Goal: Task Accomplishment & Management: Use online tool/utility

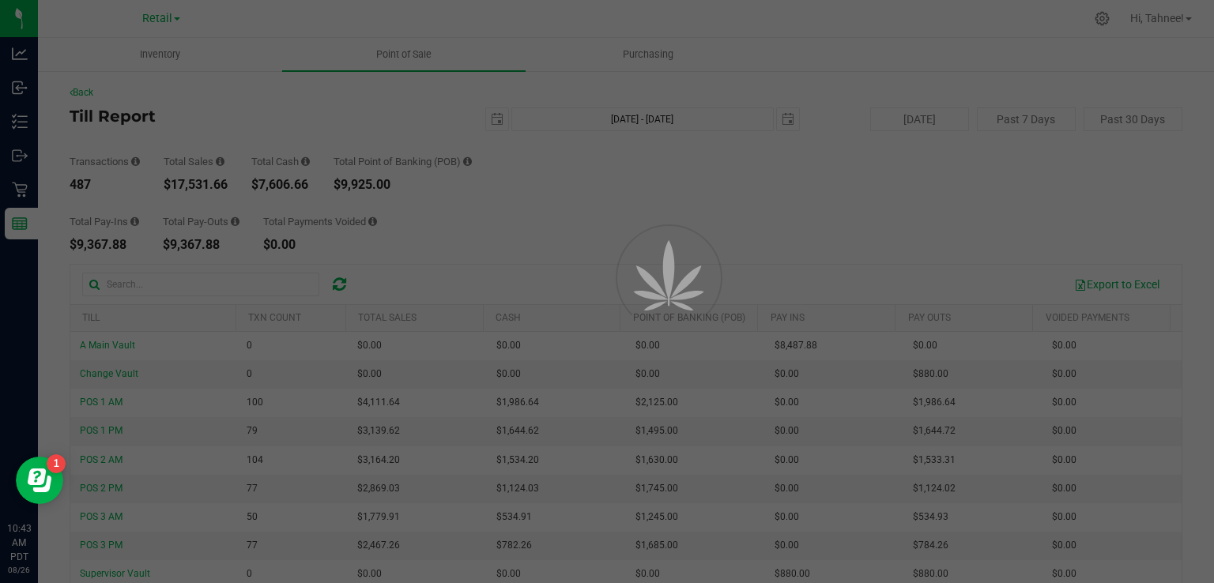
scroll to position [144, 0]
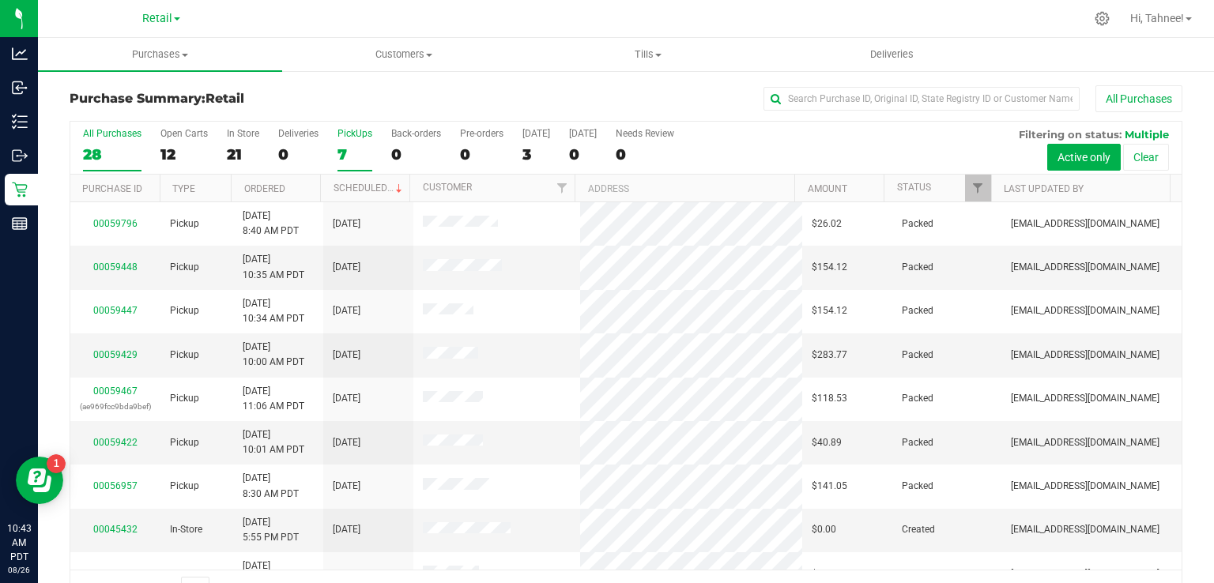
click at [363, 144] on label "PickUps 7" at bounding box center [355, 149] width 35 height 43
click at [0, 0] on input "PickUps 7" at bounding box center [0, 0] width 0 height 0
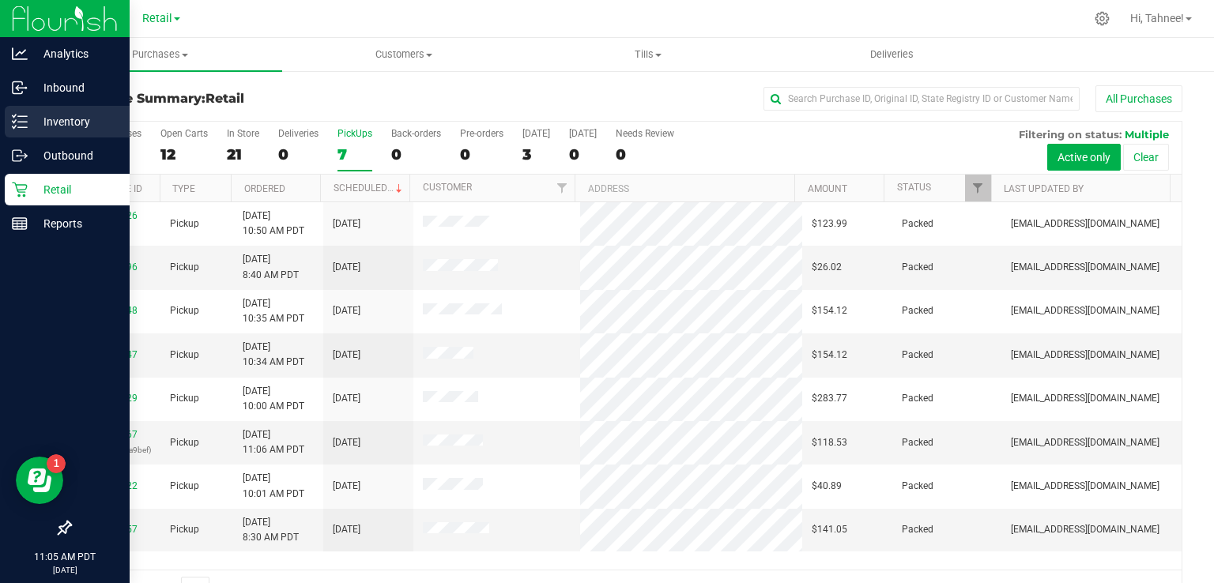
click at [22, 127] on line at bounding box center [22, 127] width 9 height 0
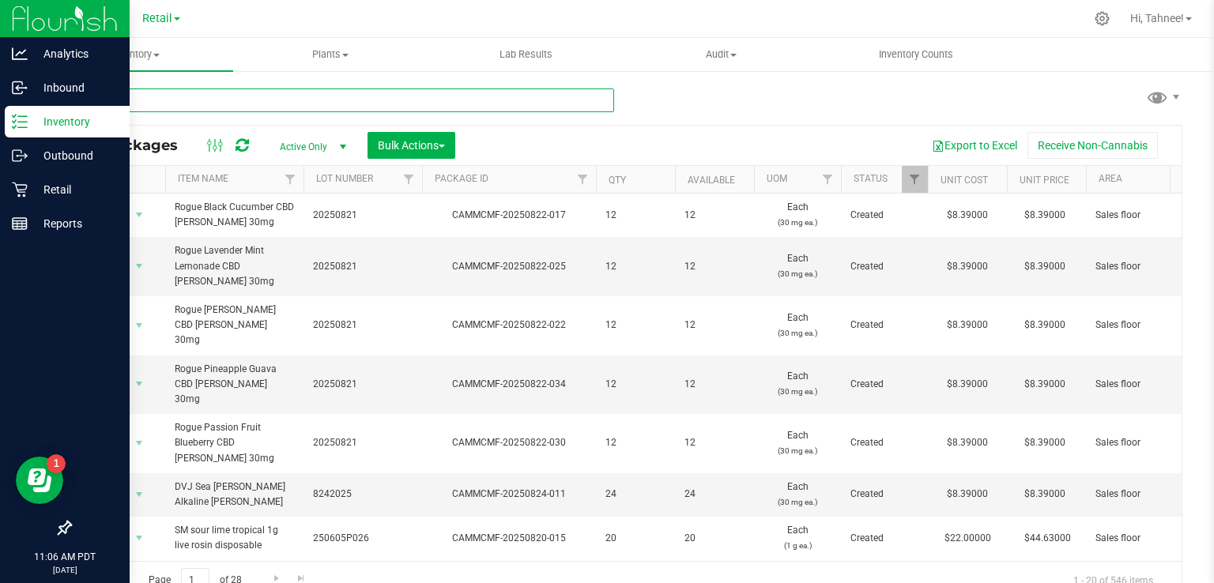
click at [311, 101] on input "text" at bounding box center [342, 101] width 545 height 24
click at [142, 54] on span "Inventory" at bounding box center [135, 54] width 195 height 14
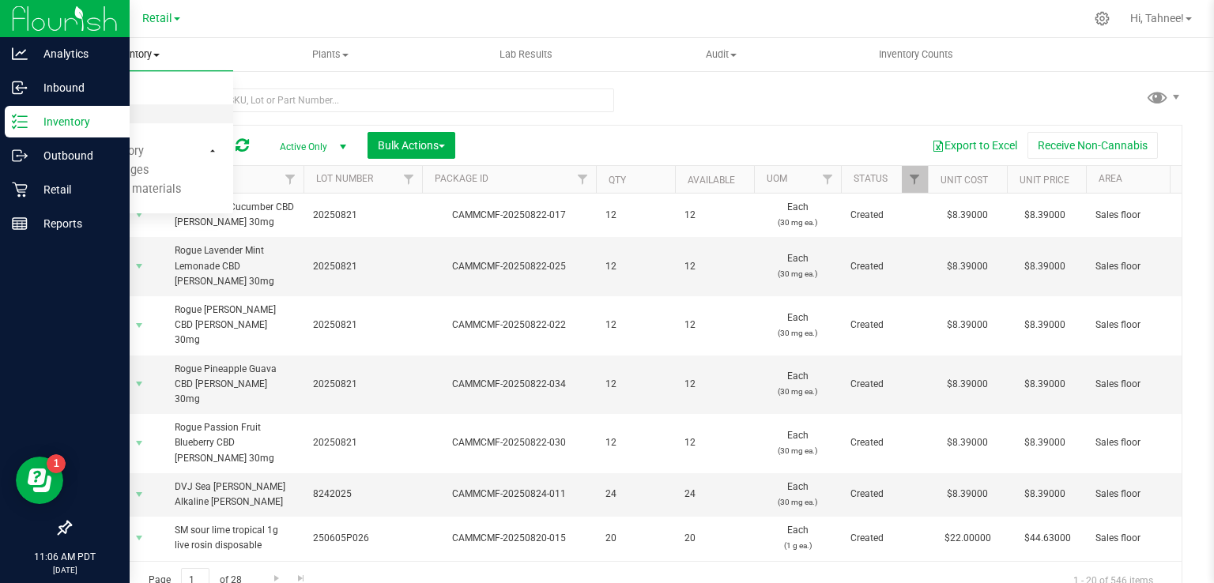
click at [110, 115] on span "All inventory" at bounding box center [91, 114] width 107 height 13
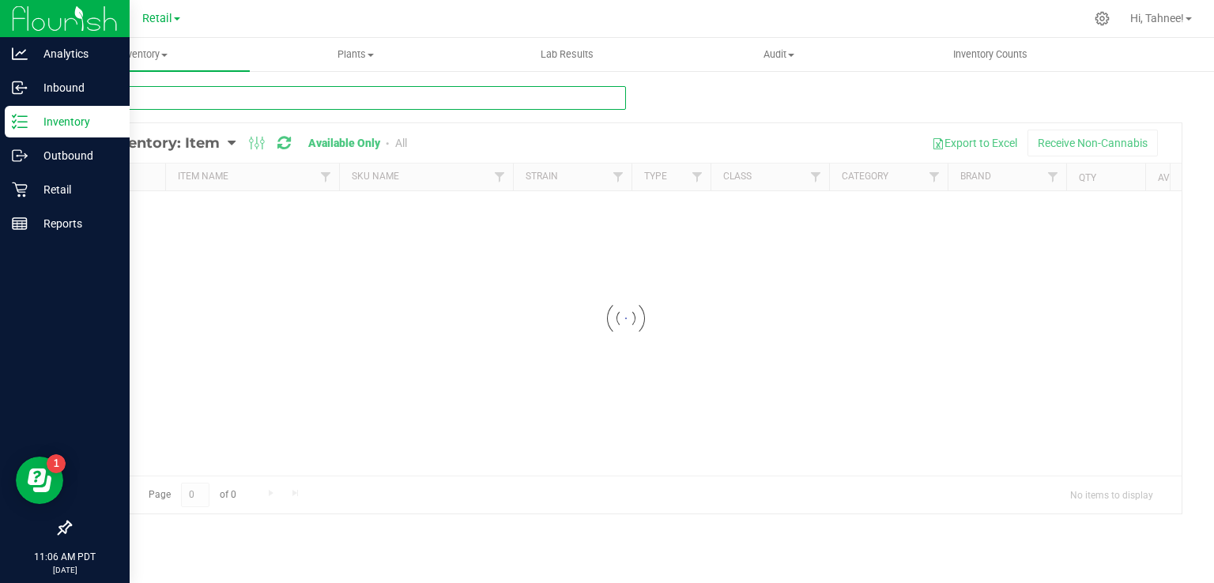
click at [272, 98] on input "text" at bounding box center [348, 98] width 557 height 24
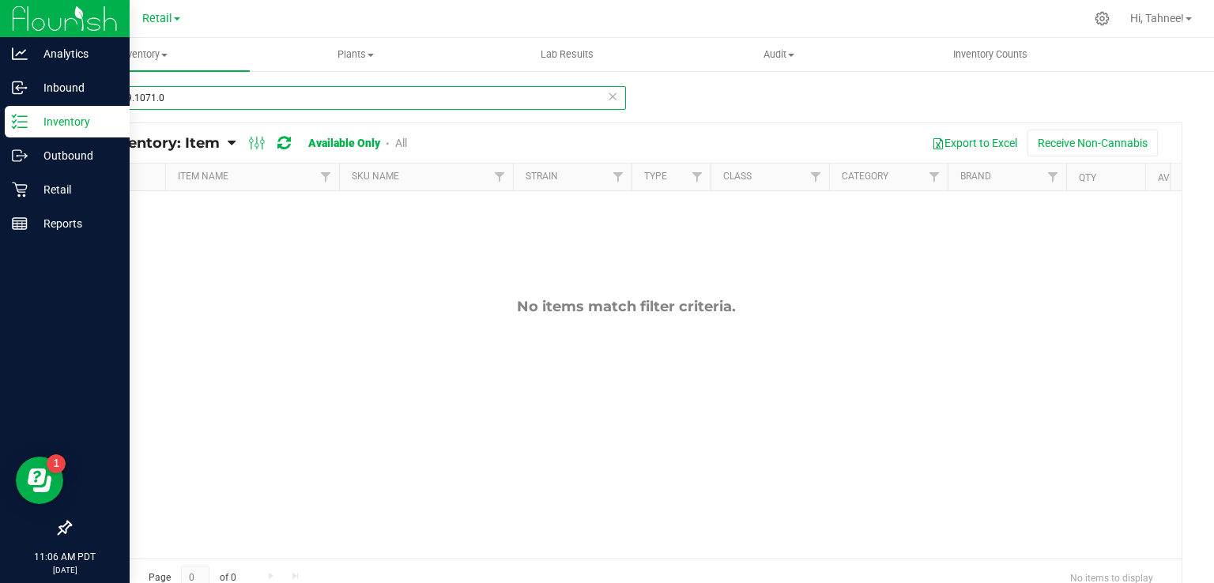
type input "2.15.129.1071.0"
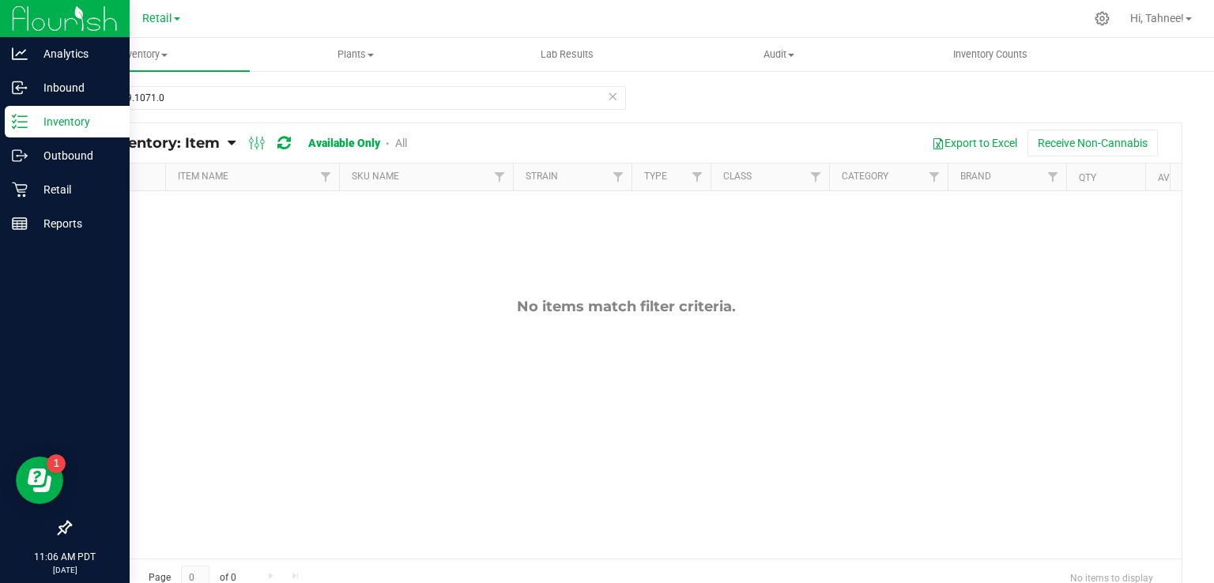
click at [607, 97] on icon at bounding box center [612, 95] width 11 height 19
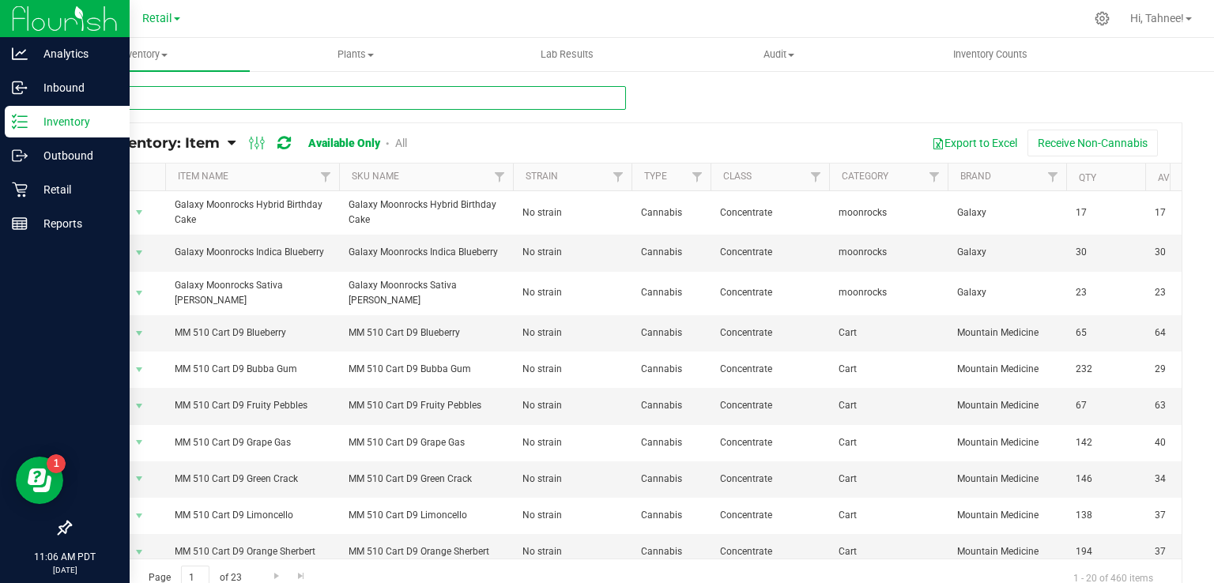
click at [384, 103] on input "text" at bounding box center [348, 98] width 557 height 24
type input "$25"
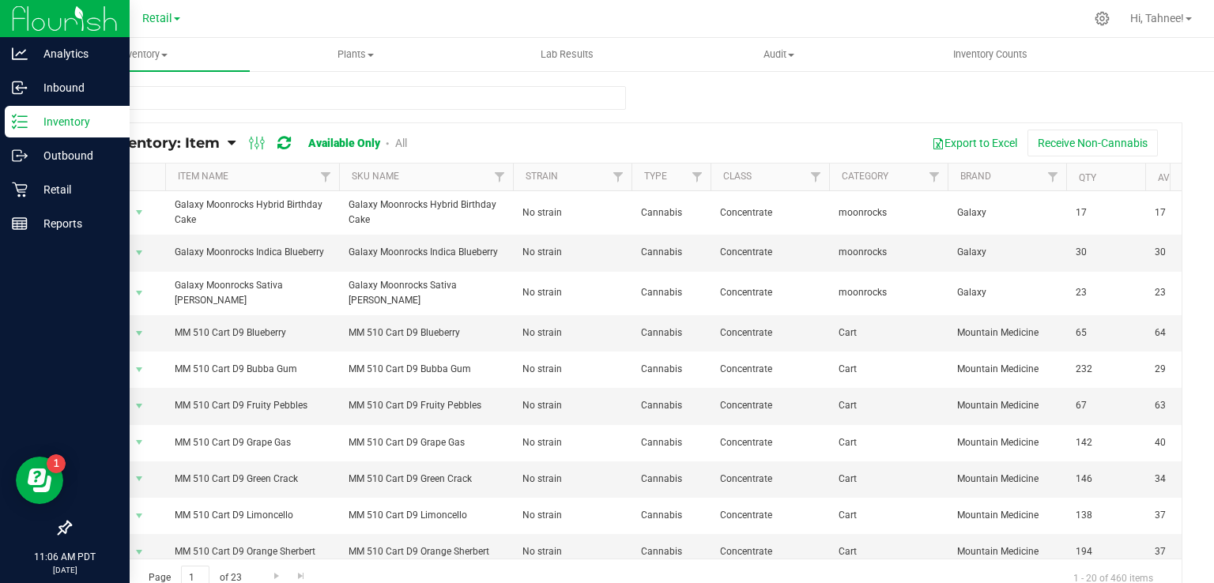
click at [401, 139] on link "All" at bounding box center [401, 143] width 12 height 13
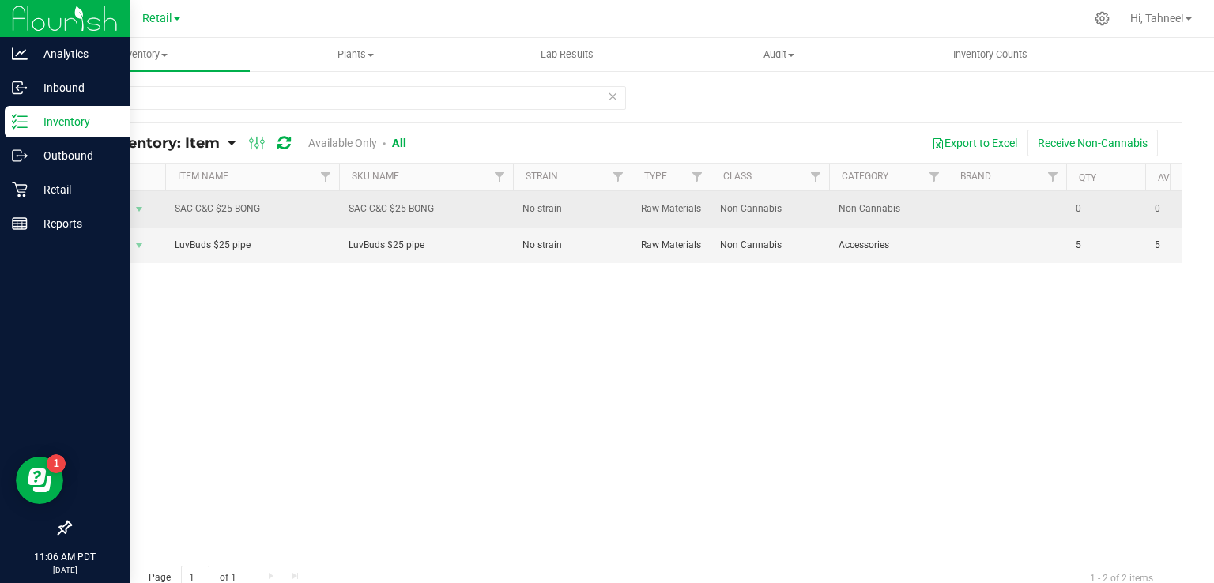
click at [116, 213] on span "Action" at bounding box center [107, 209] width 43 height 22
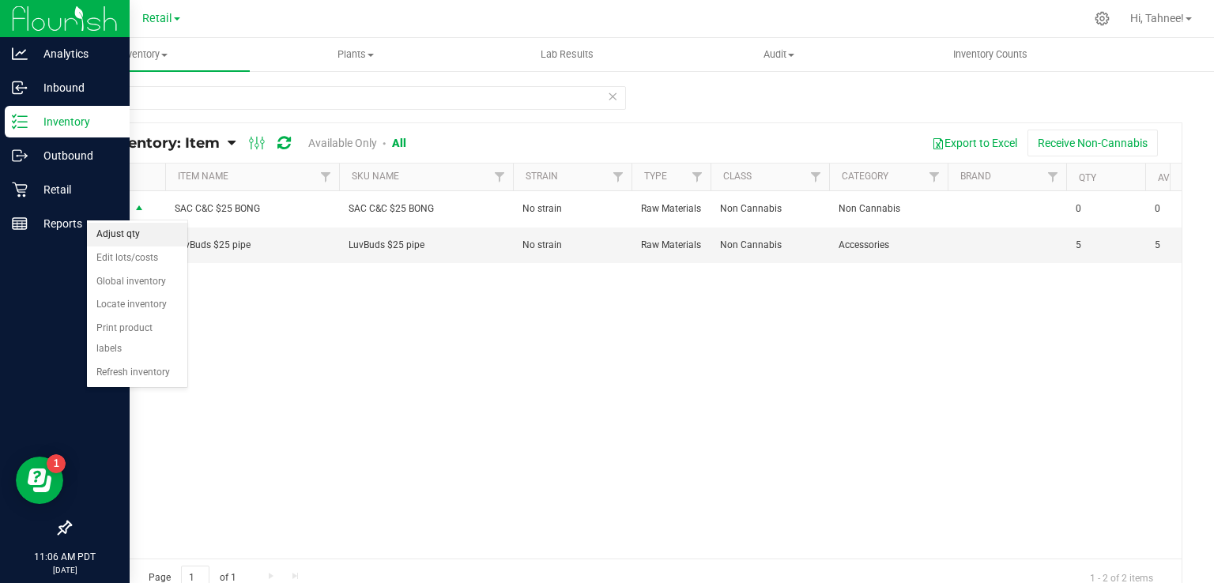
click at [125, 234] on li "Adjust qty" at bounding box center [137, 235] width 100 height 24
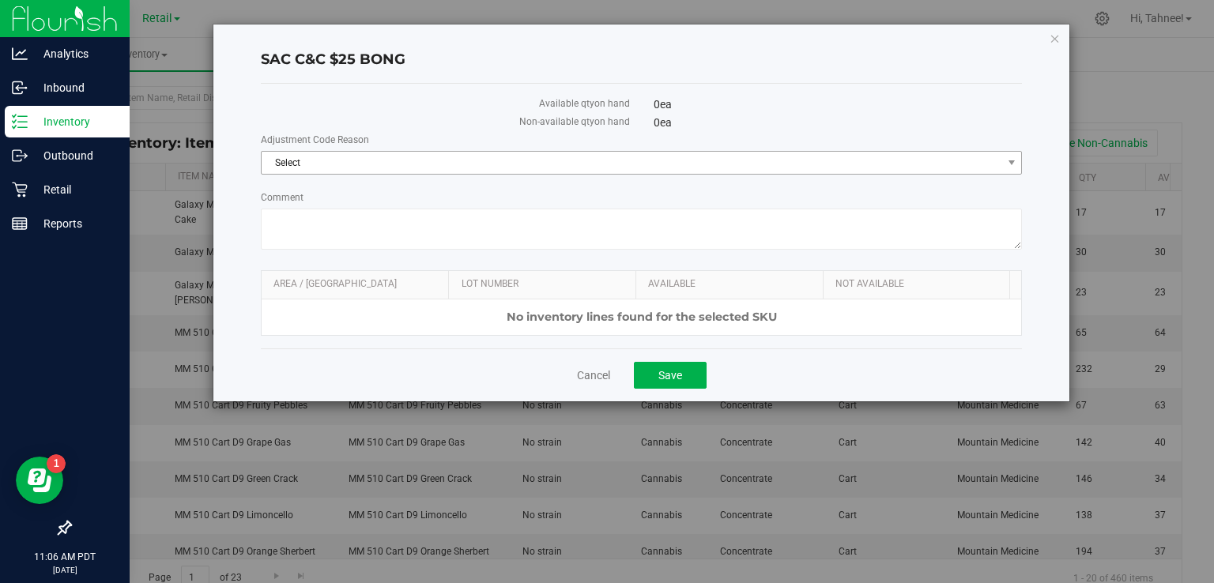
click at [392, 164] on span "Select" at bounding box center [632, 163] width 741 height 22
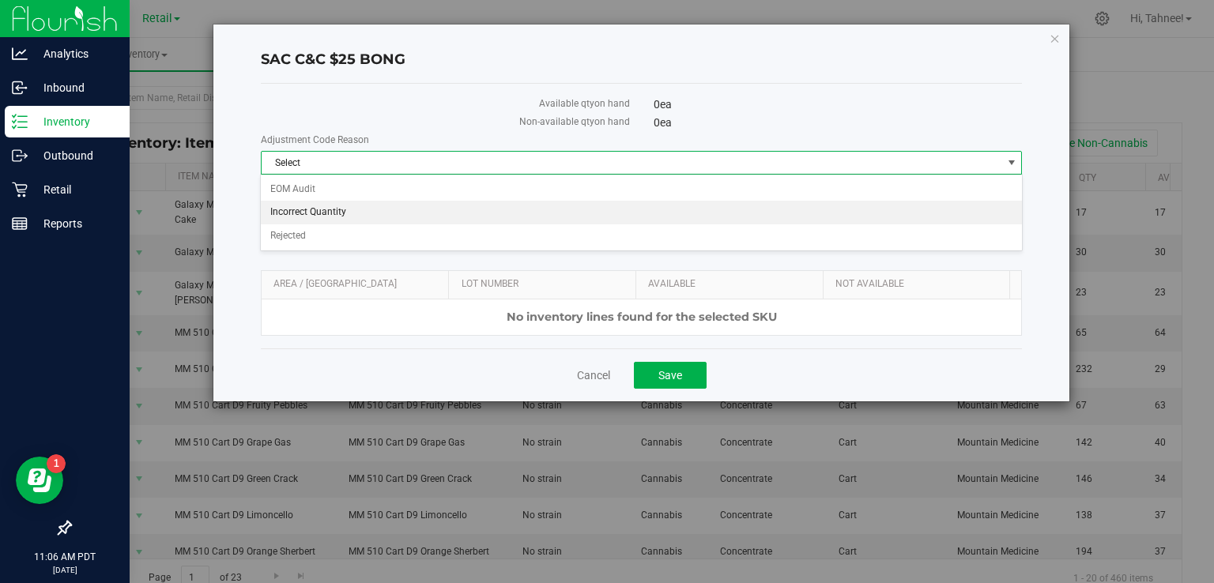
click at [349, 209] on li "Incorrect Quantity" at bounding box center [641, 213] width 761 height 24
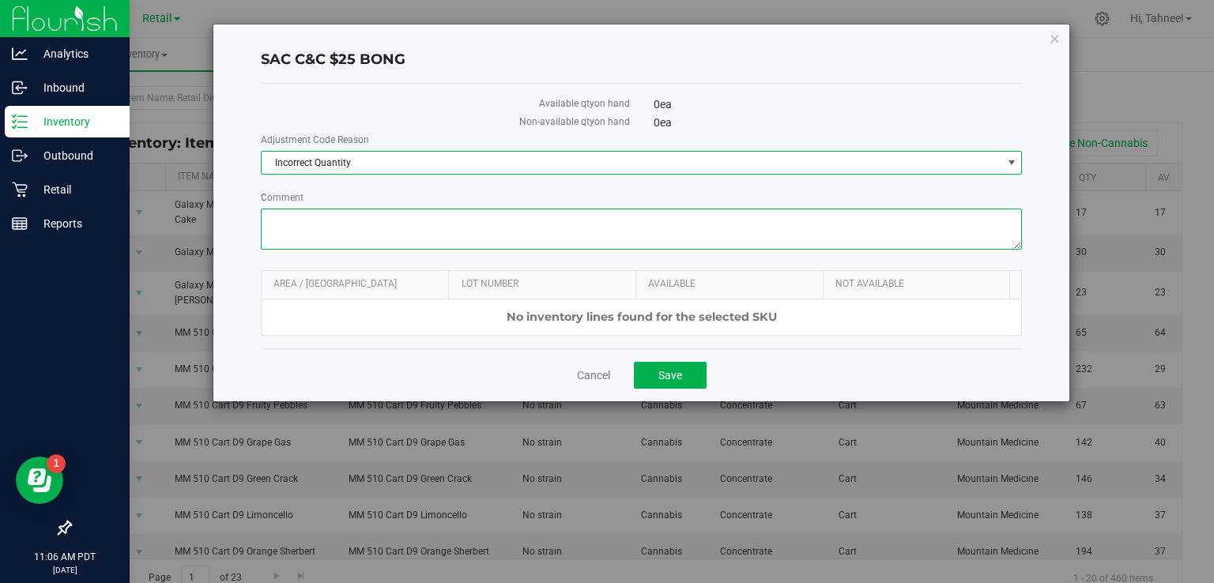
click at [582, 221] on textarea "Comment" at bounding box center [642, 229] width 762 height 41
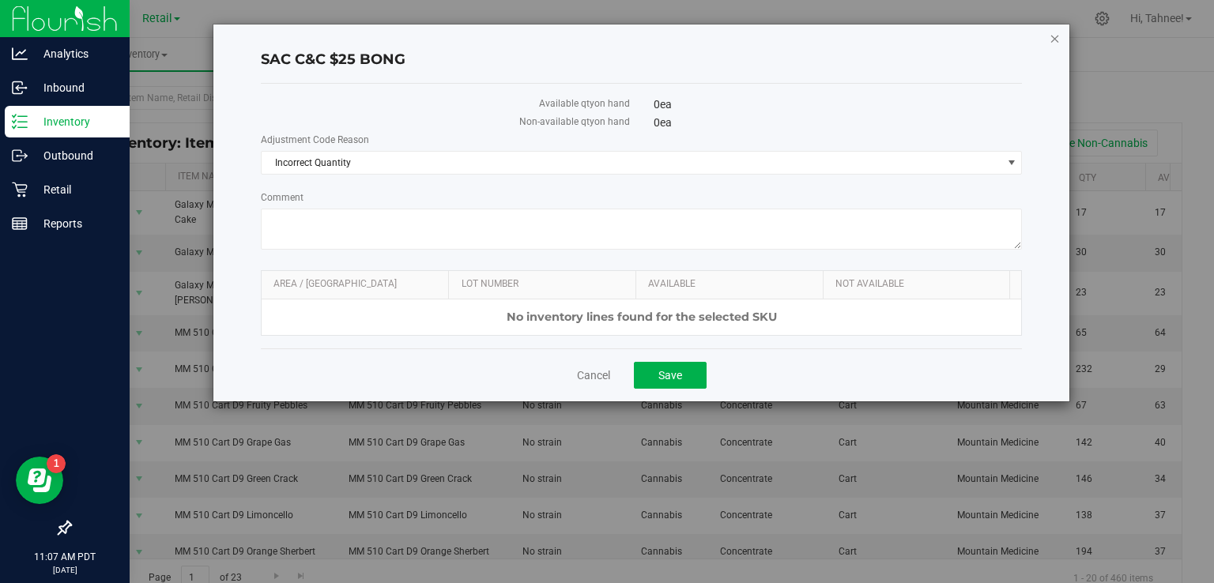
click at [1055, 39] on icon "button" at bounding box center [1055, 37] width 11 height 19
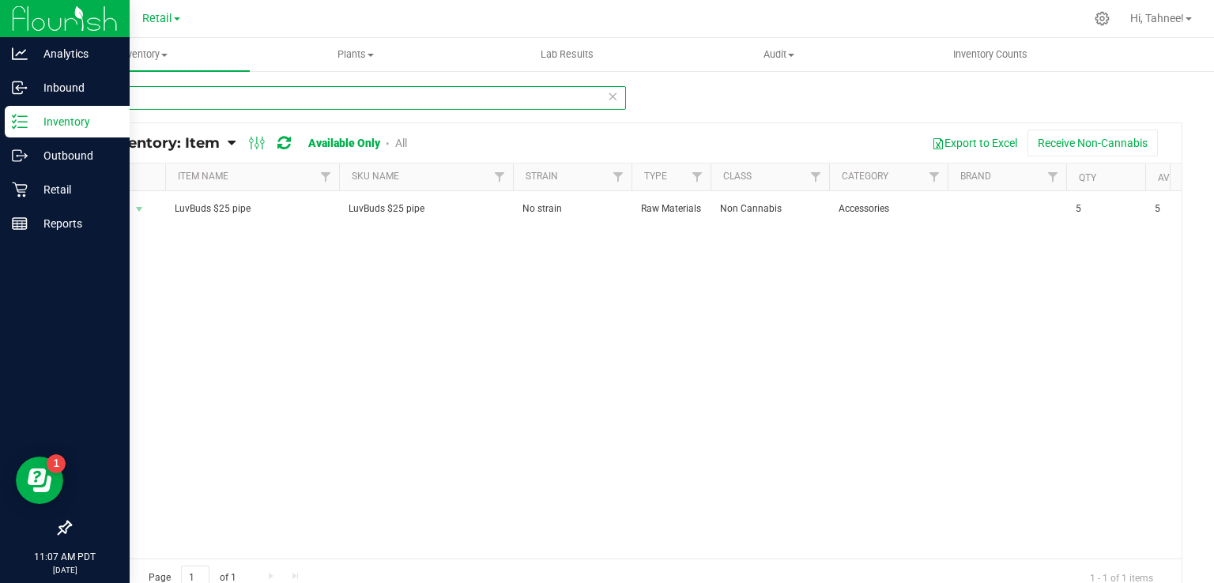
click at [447, 94] on input "$25" at bounding box center [348, 98] width 557 height 24
type input "$"
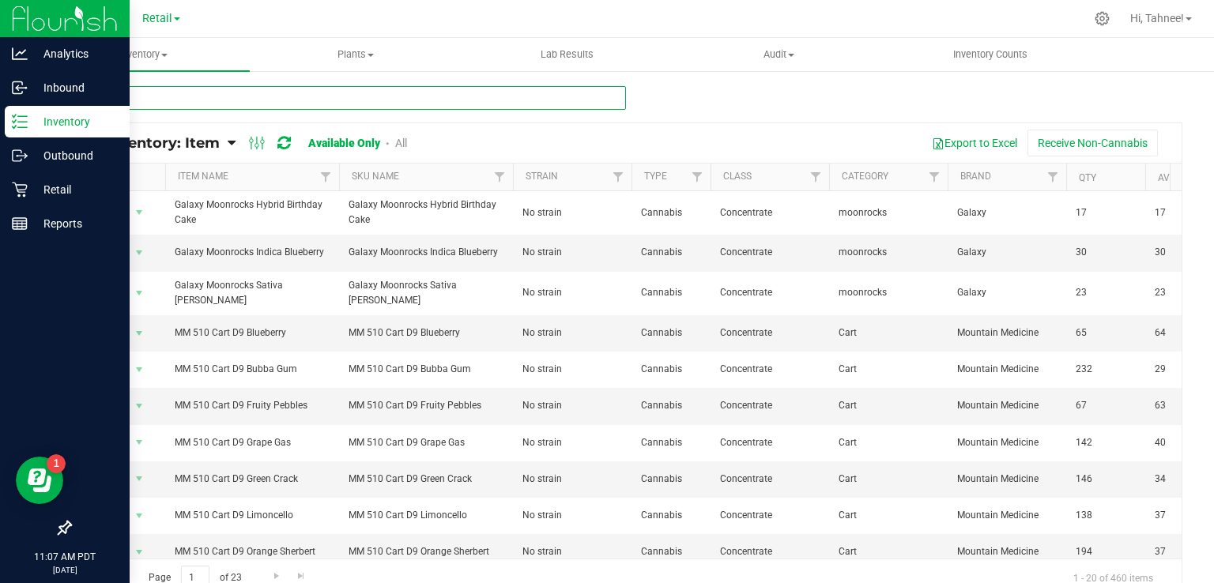
type input "4"
type input "$25"
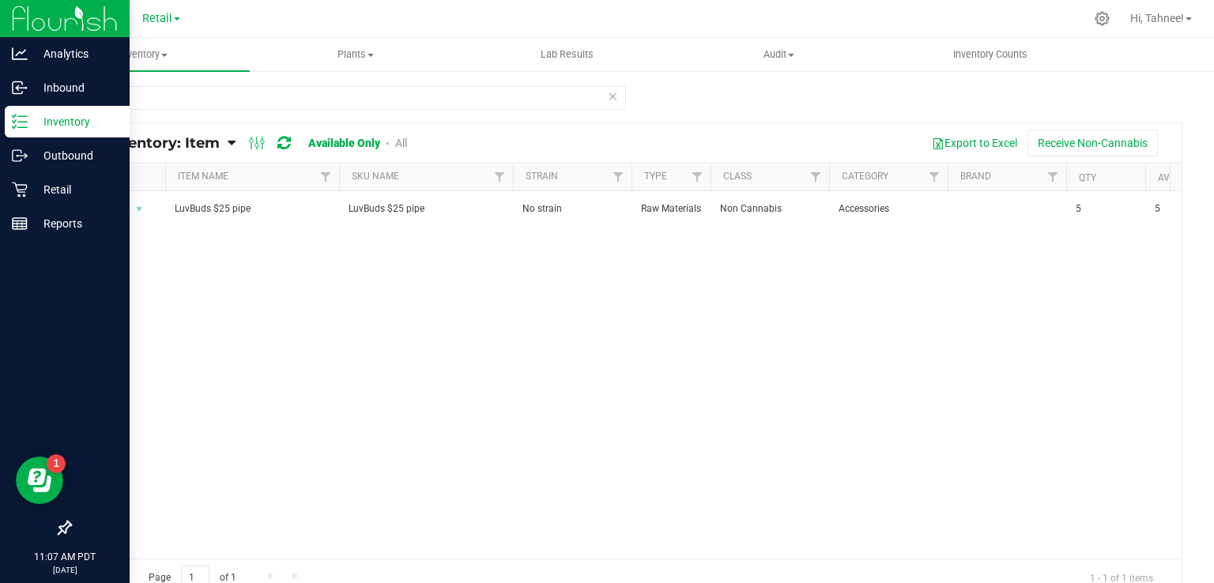
click at [402, 142] on link "All" at bounding box center [401, 143] width 12 height 13
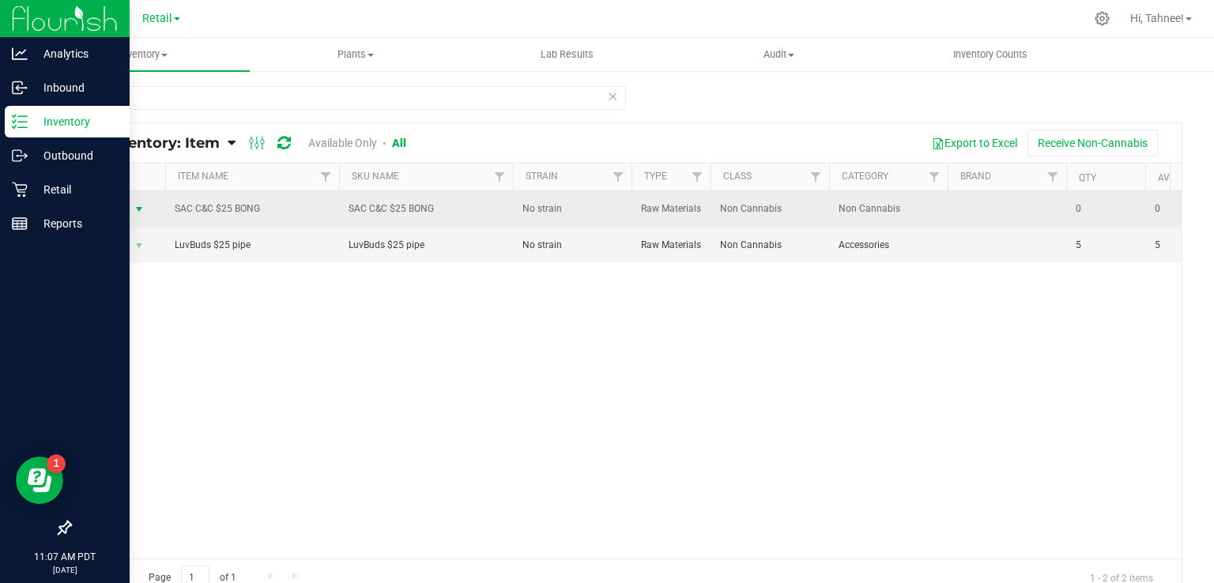
click at [133, 208] on span "select" at bounding box center [139, 209] width 13 height 13
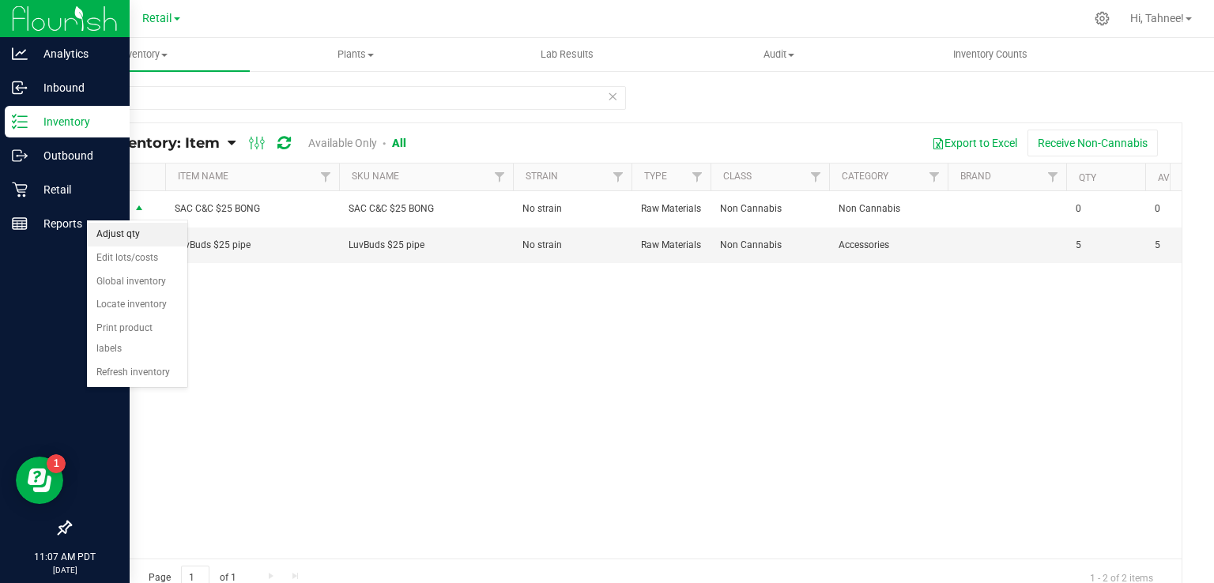
click at [117, 237] on li "Adjust qty" at bounding box center [137, 235] width 100 height 24
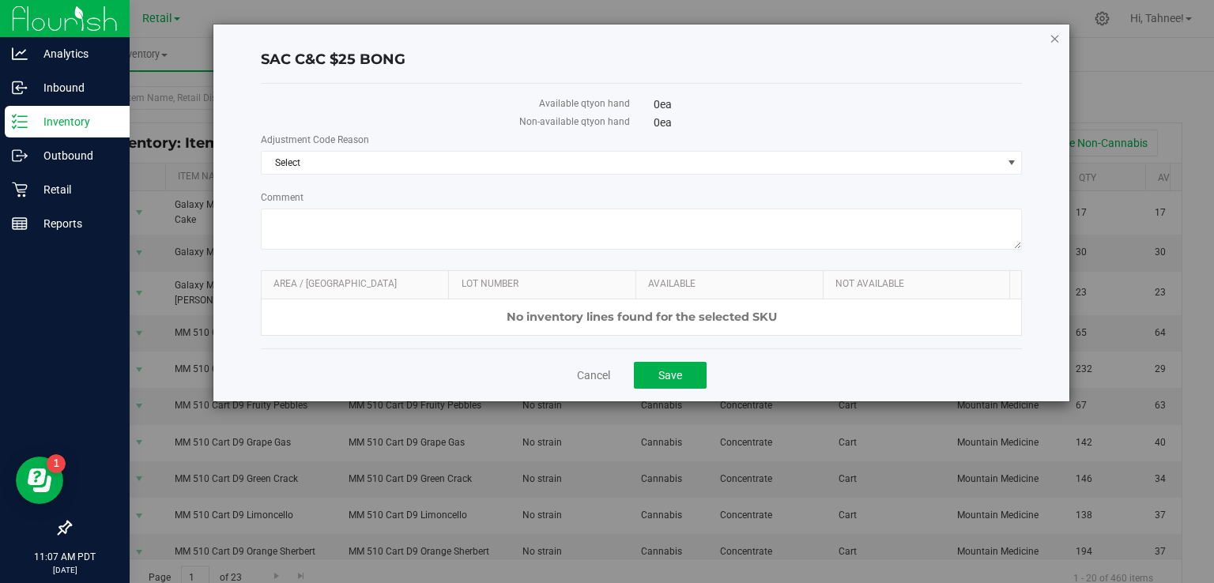
click at [1050, 37] on icon "button" at bounding box center [1055, 37] width 11 height 19
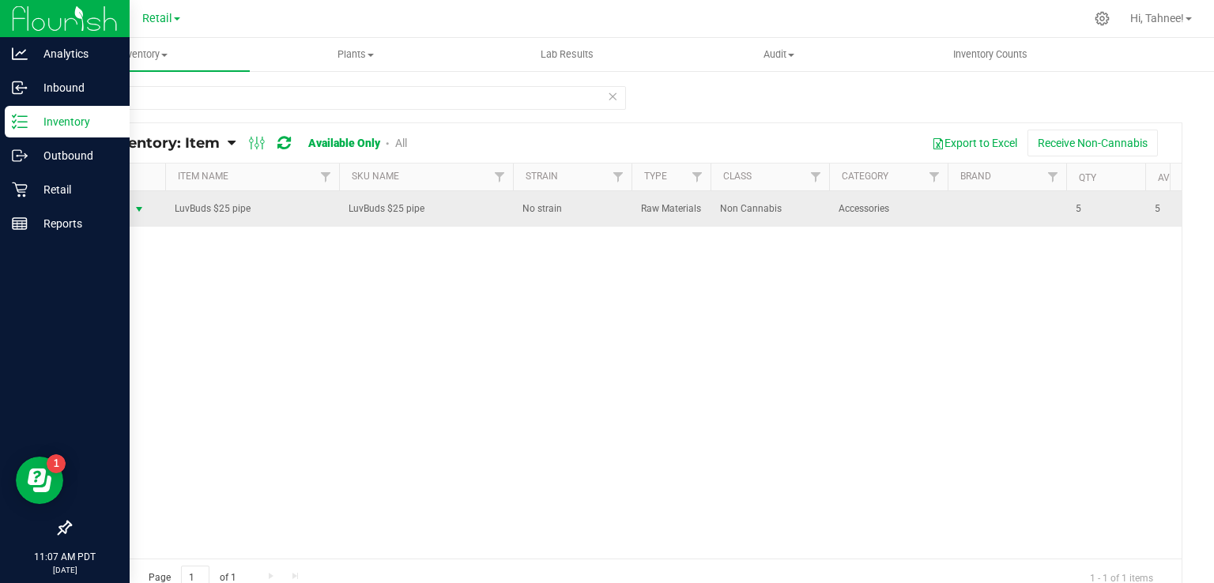
click at [136, 208] on span "select" at bounding box center [139, 209] width 13 height 13
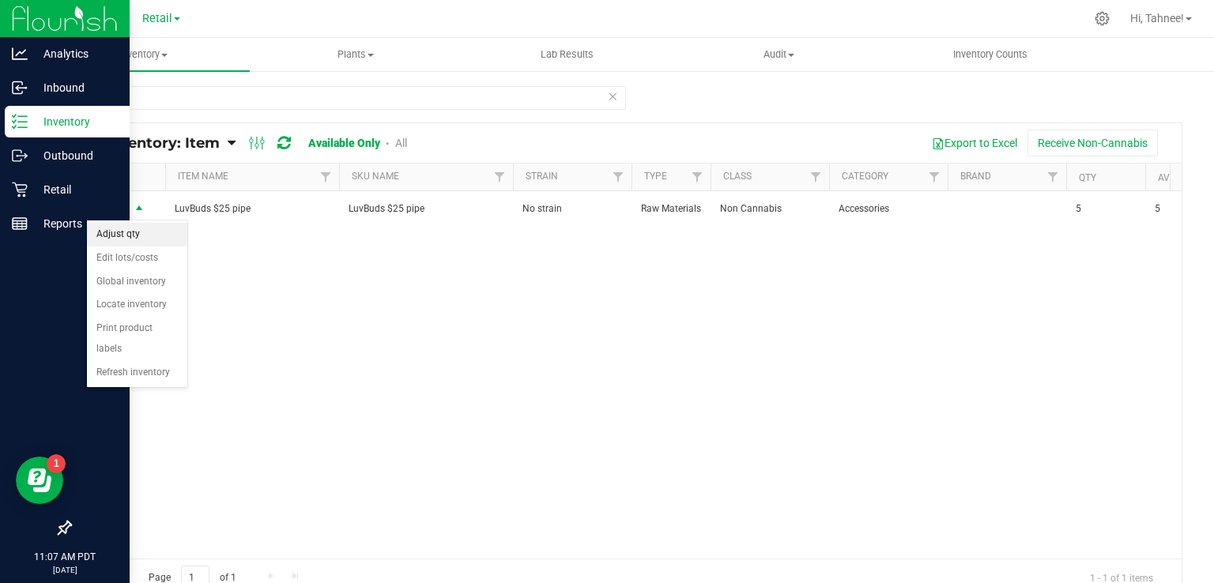
click at [130, 238] on li "Adjust qty" at bounding box center [137, 235] width 100 height 24
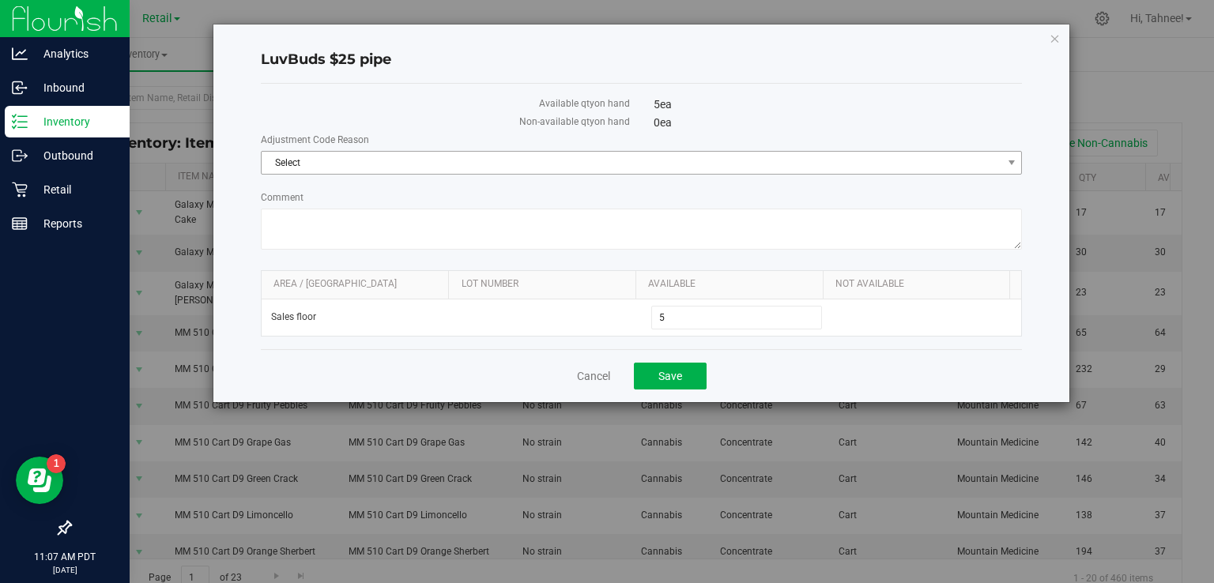
click at [405, 162] on span "Select" at bounding box center [632, 163] width 741 height 22
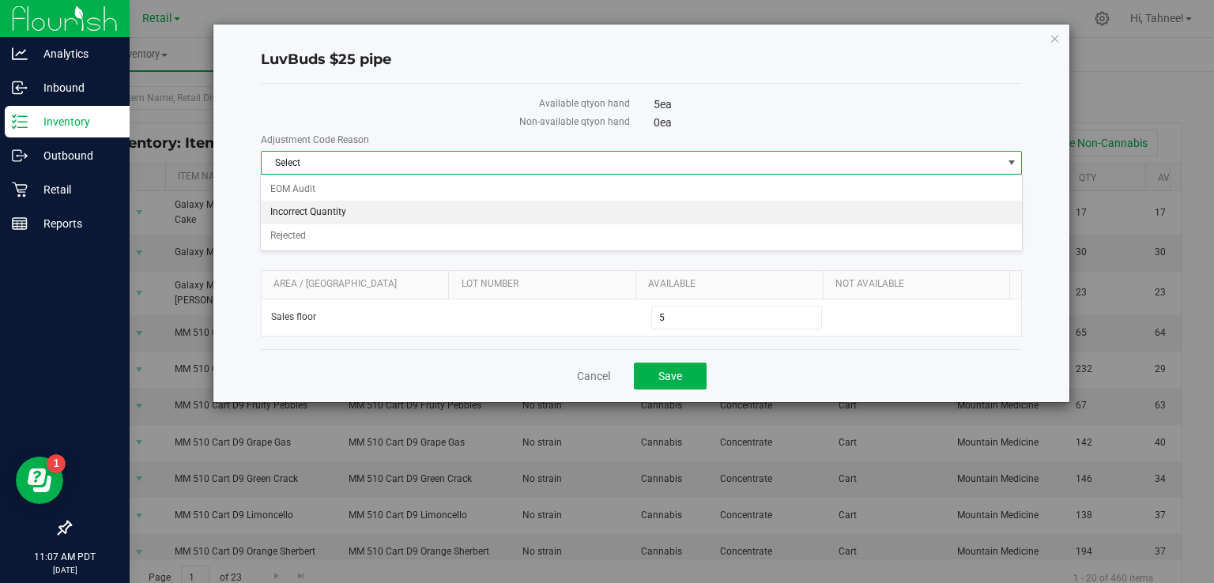
click at [345, 217] on li "Incorrect Quantity" at bounding box center [641, 213] width 761 height 24
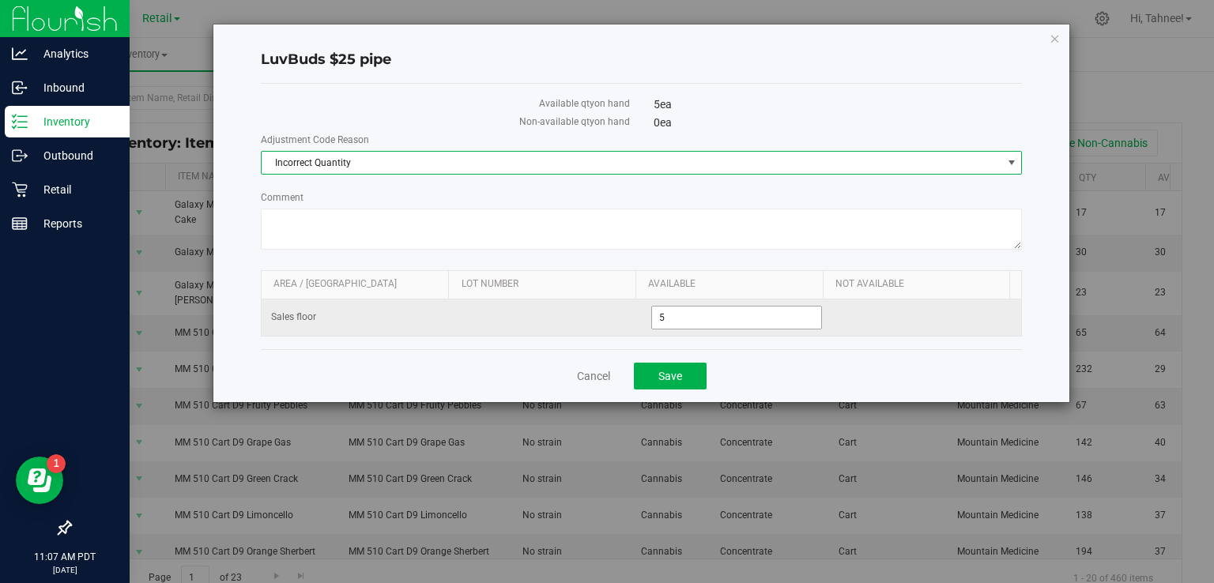
click at [689, 312] on input "5" at bounding box center [736, 318] width 169 height 22
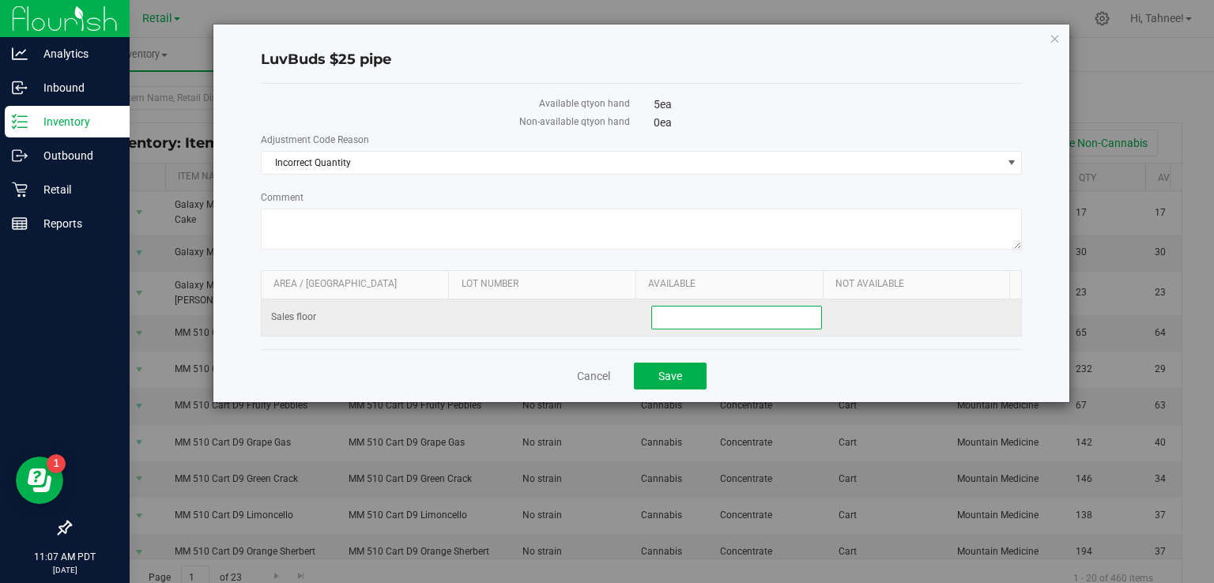
type input "6"
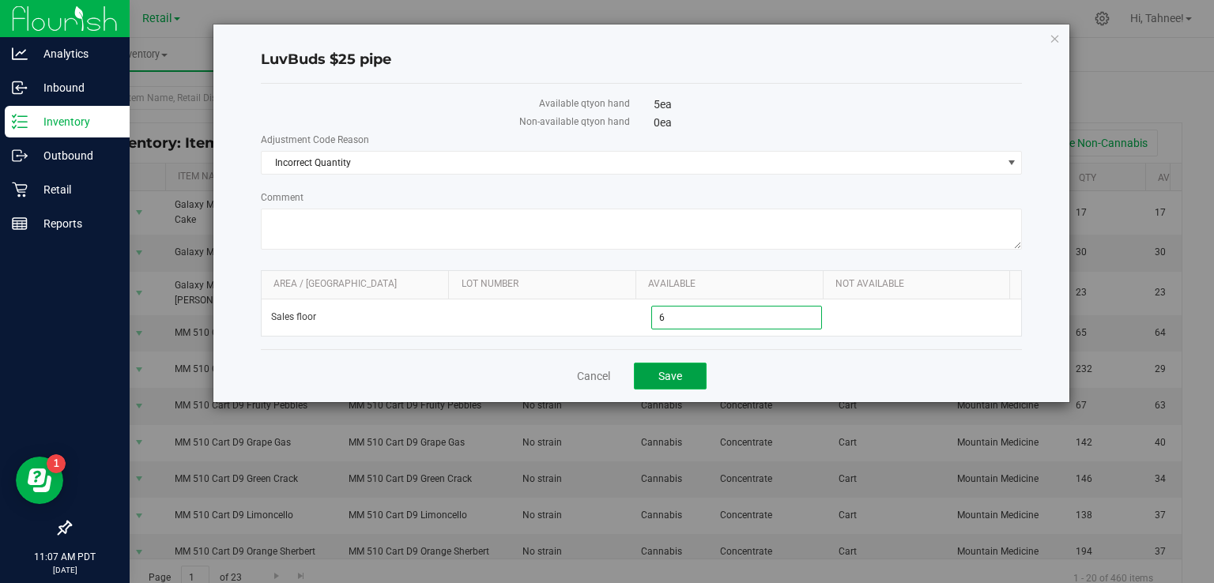
click at [692, 367] on button "Save" at bounding box center [670, 376] width 73 height 27
type input "6"
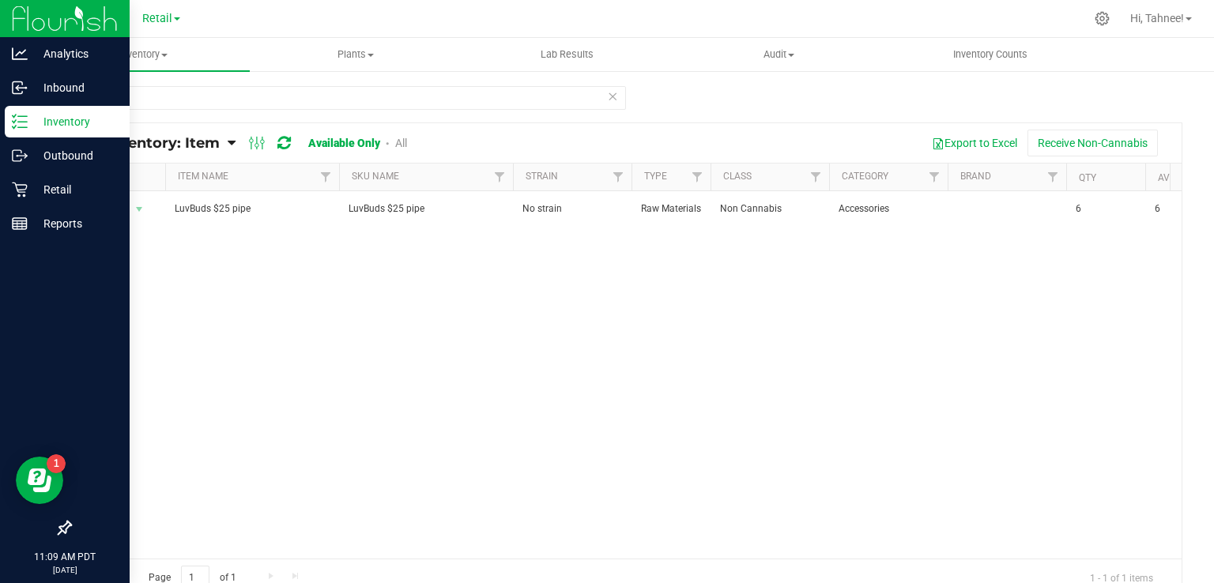
click at [608, 104] on icon at bounding box center [612, 95] width 11 height 19
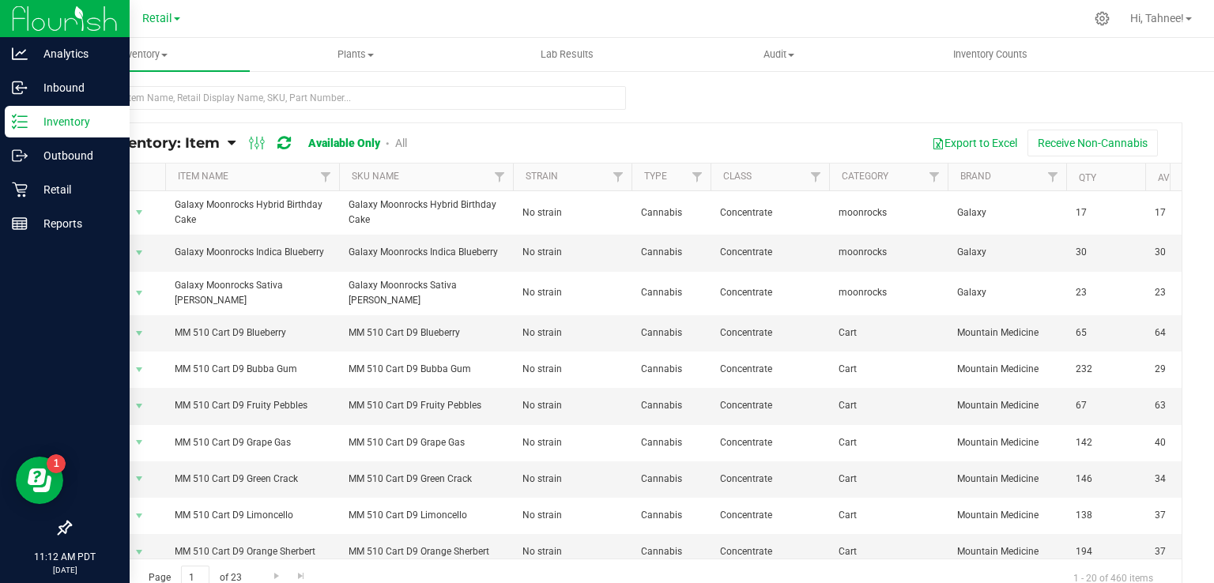
click at [36, 126] on p "Inventory" at bounding box center [75, 121] width 95 height 19
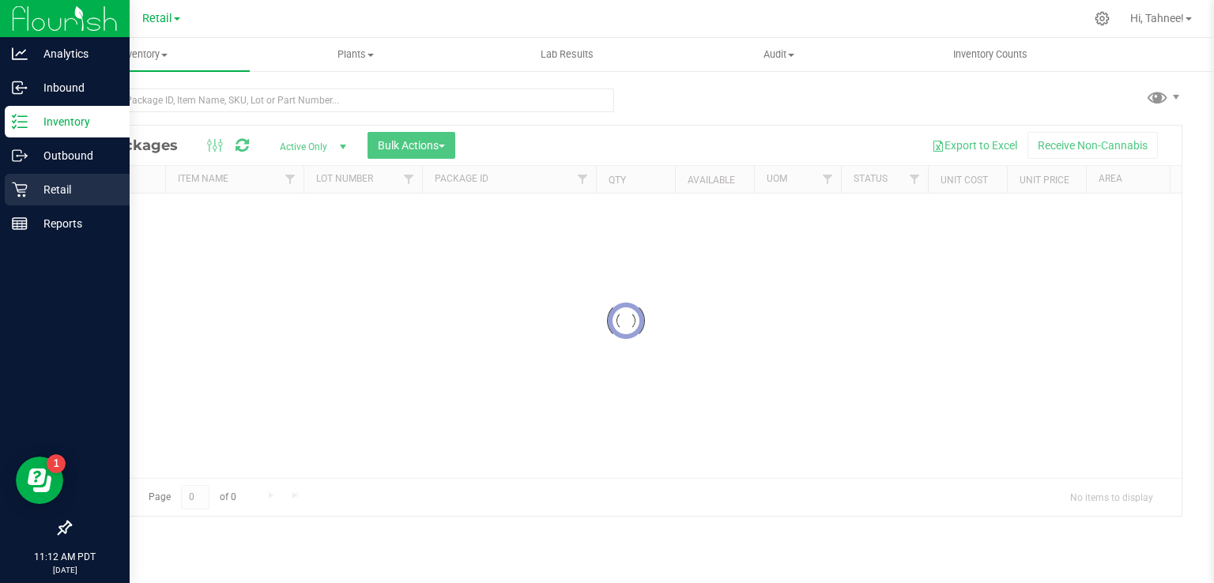
click at [48, 198] on p "Retail" at bounding box center [75, 189] width 95 height 19
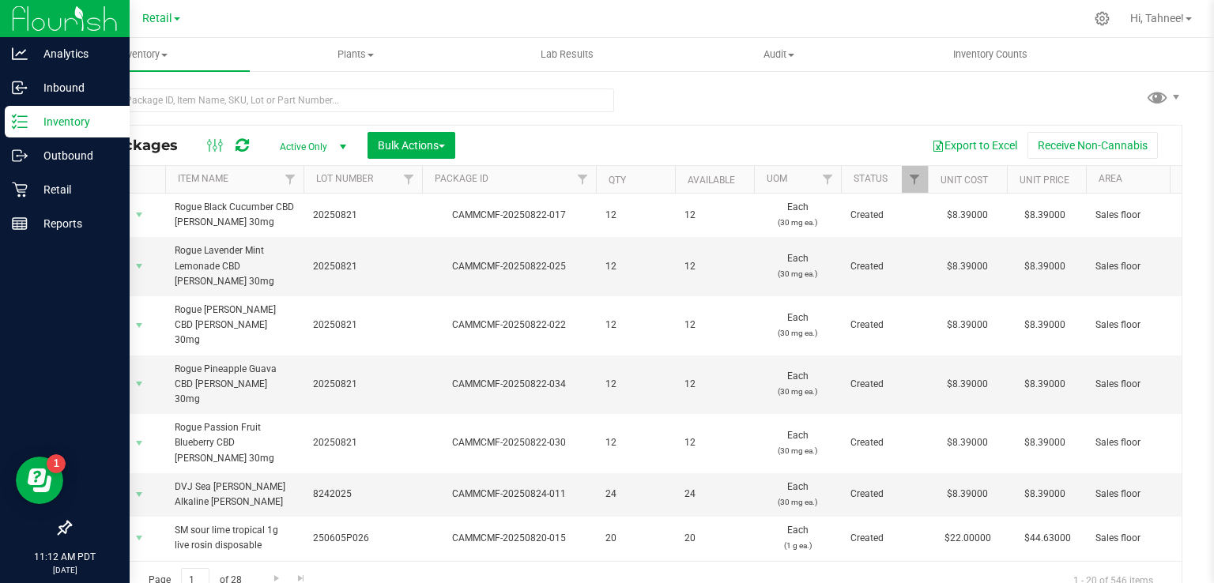
click at [76, 123] on p "Inventory" at bounding box center [75, 121] width 95 height 19
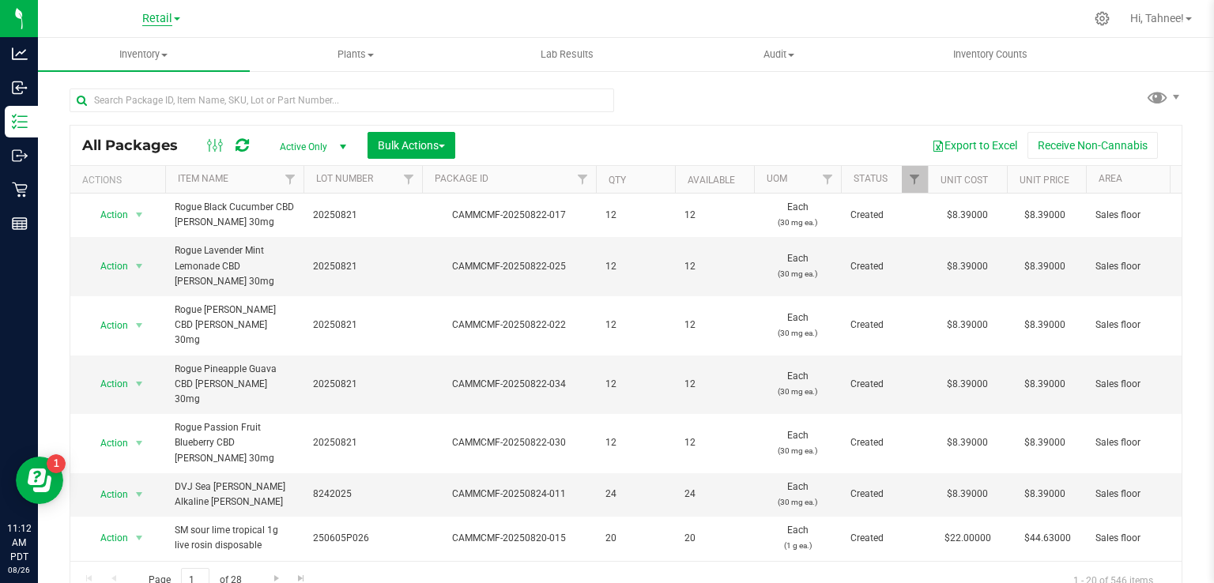
click at [162, 22] on span "Retail" at bounding box center [157, 19] width 30 height 14
click at [82, 83] on link "Retail" at bounding box center [161, 76] width 231 height 21
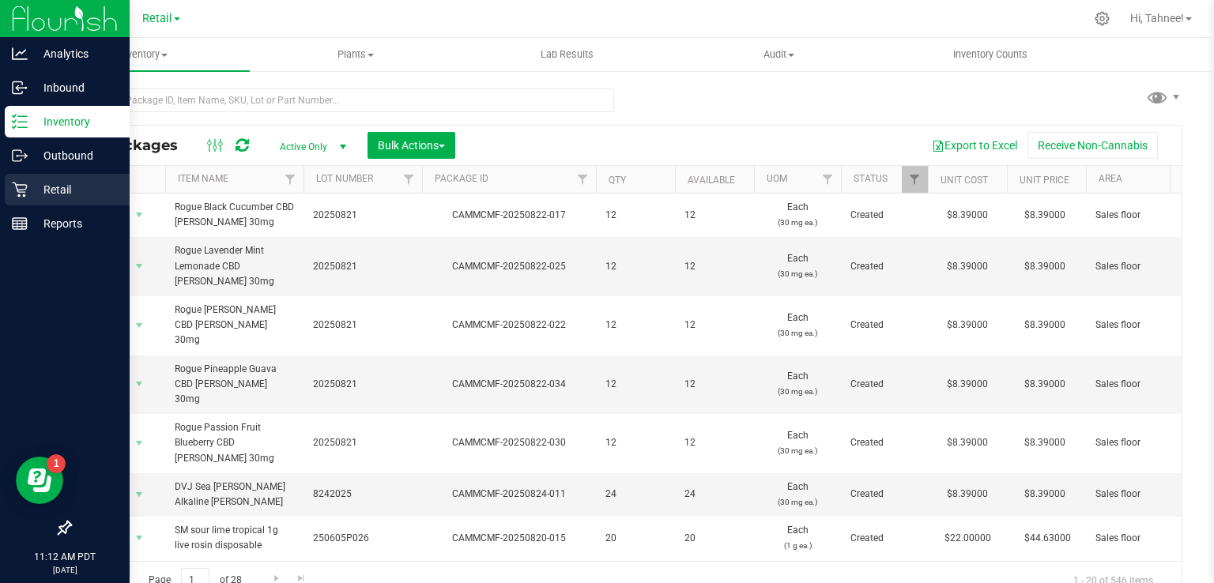
click at [21, 193] on icon at bounding box center [20, 190] width 16 height 16
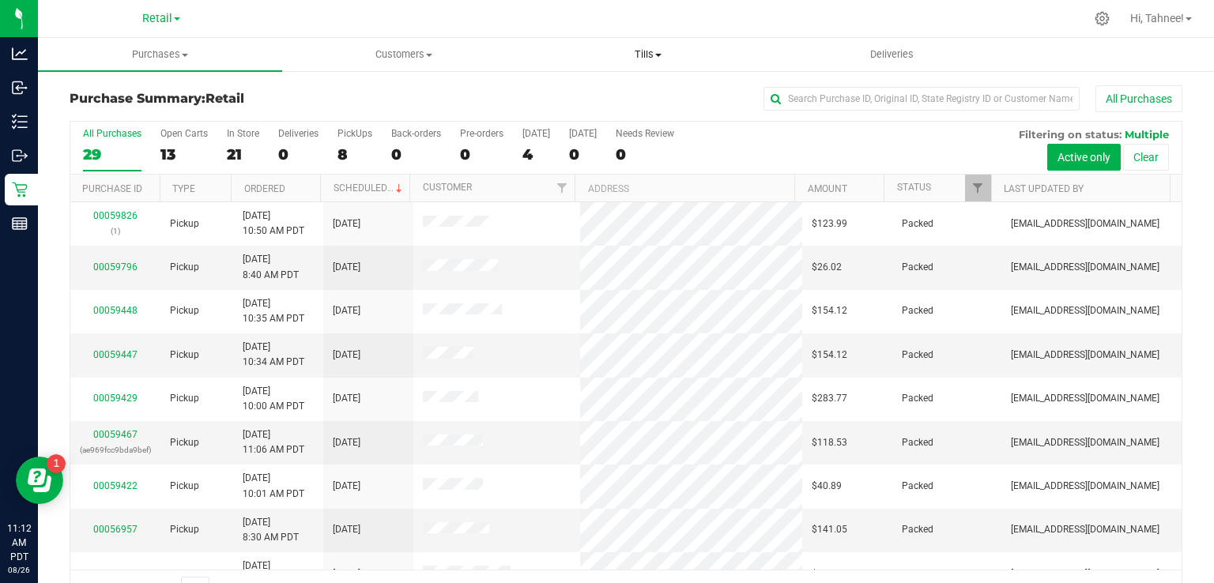
click at [639, 61] on span "Tills" at bounding box center [648, 54] width 243 height 14
click at [589, 92] on span "Manage tills" at bounding box center [579, 95] width 107 height 13
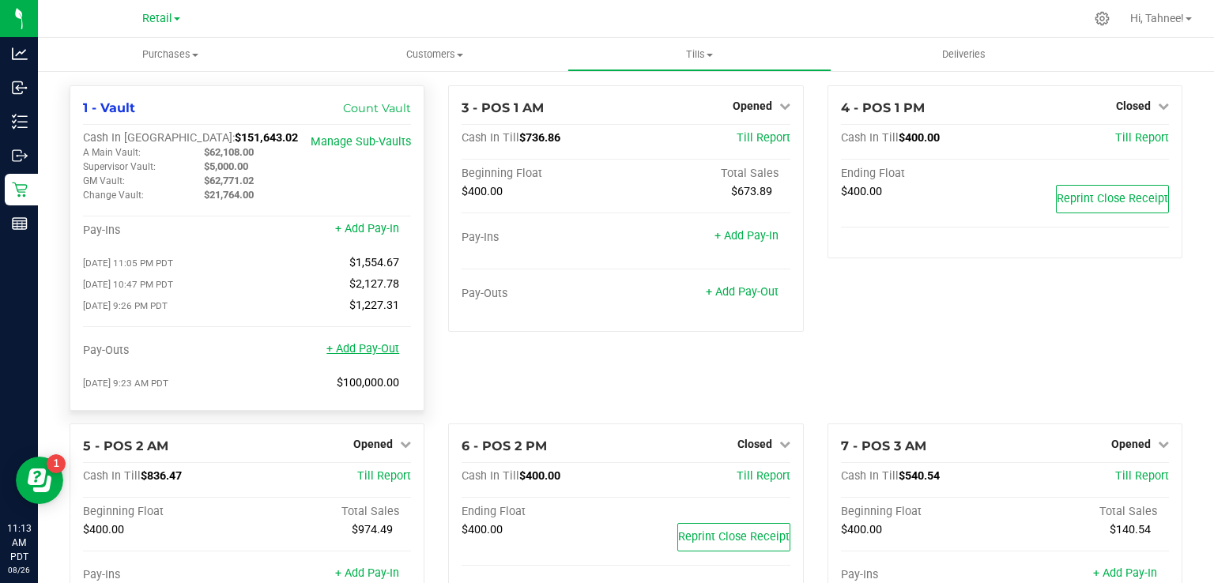
click at [371, 356] on link "+ Add Pay-Out" at bounding box center [363, 348] width 73 height 13
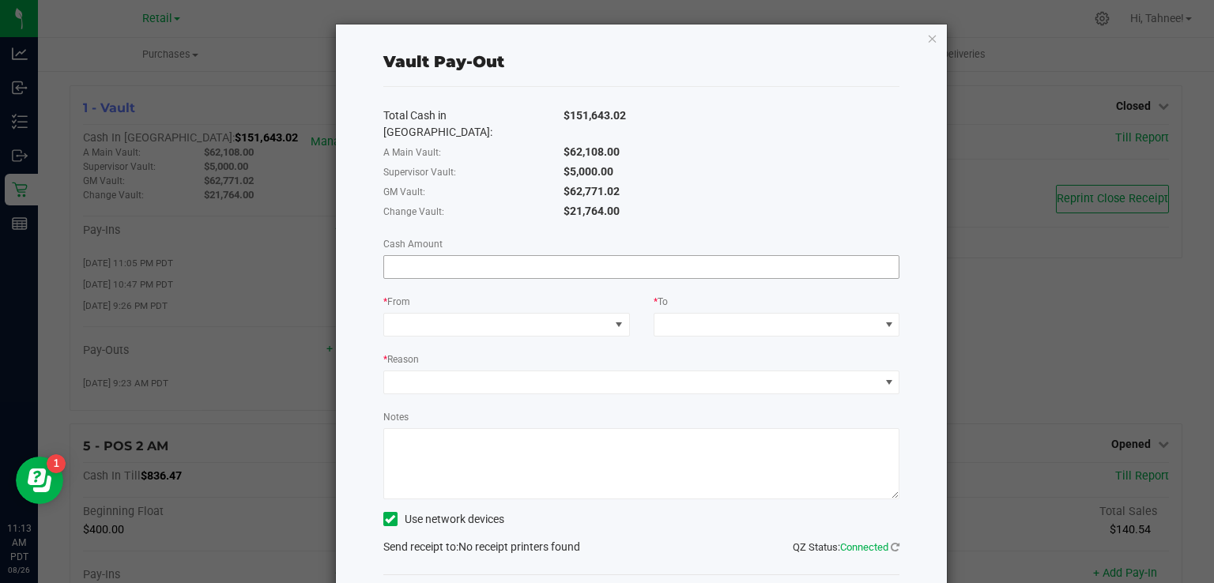
click at [550, 256] on input at bounding box center [641, 267] width 515 height 22
click at [570, 314] on span at bounding box center [496, 325] width 225 height 22
type input "$324.90"
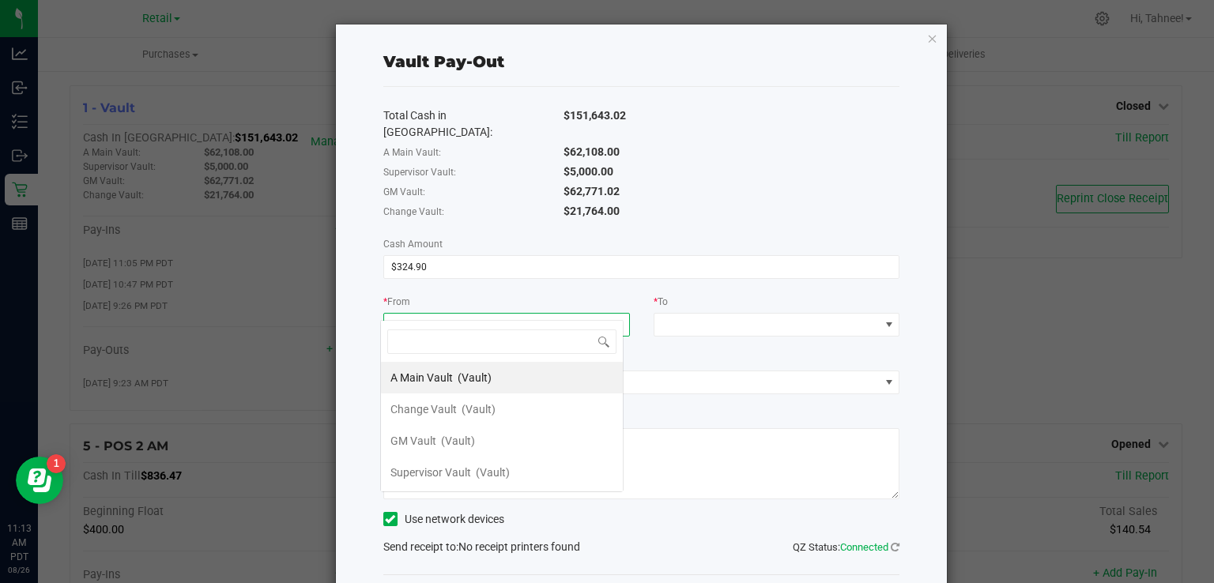
scroll to position [23, 243]
click at [462, 376] on span "(Vault)" at bounding box center [475, 378] width 34 height 13
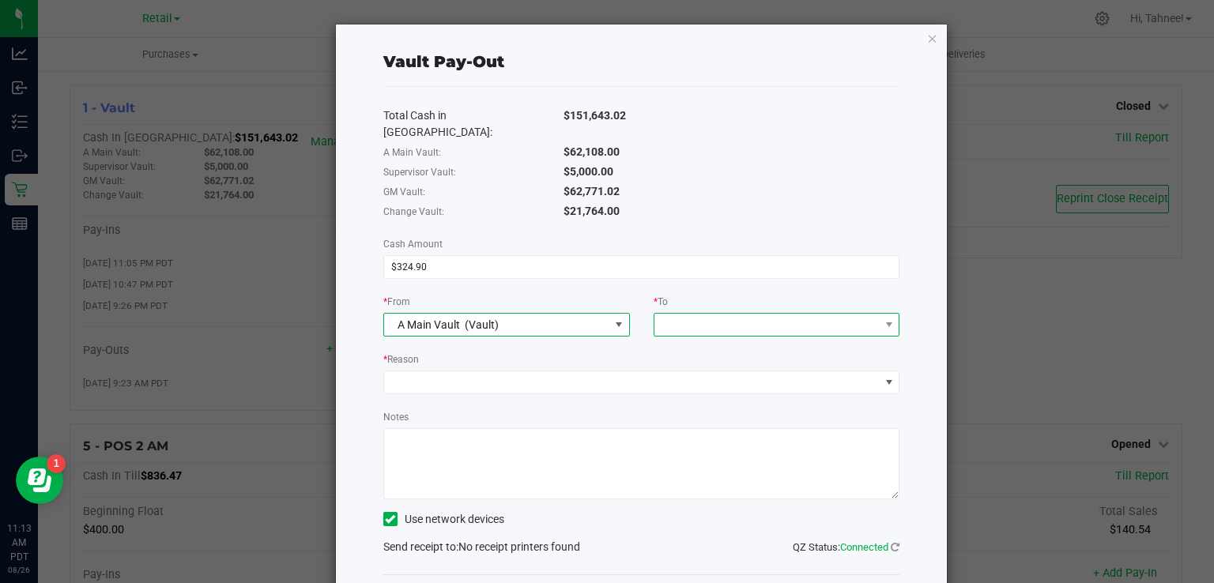
click at [738, 314] on span at bounding box center [767, 325] width 225 height 22
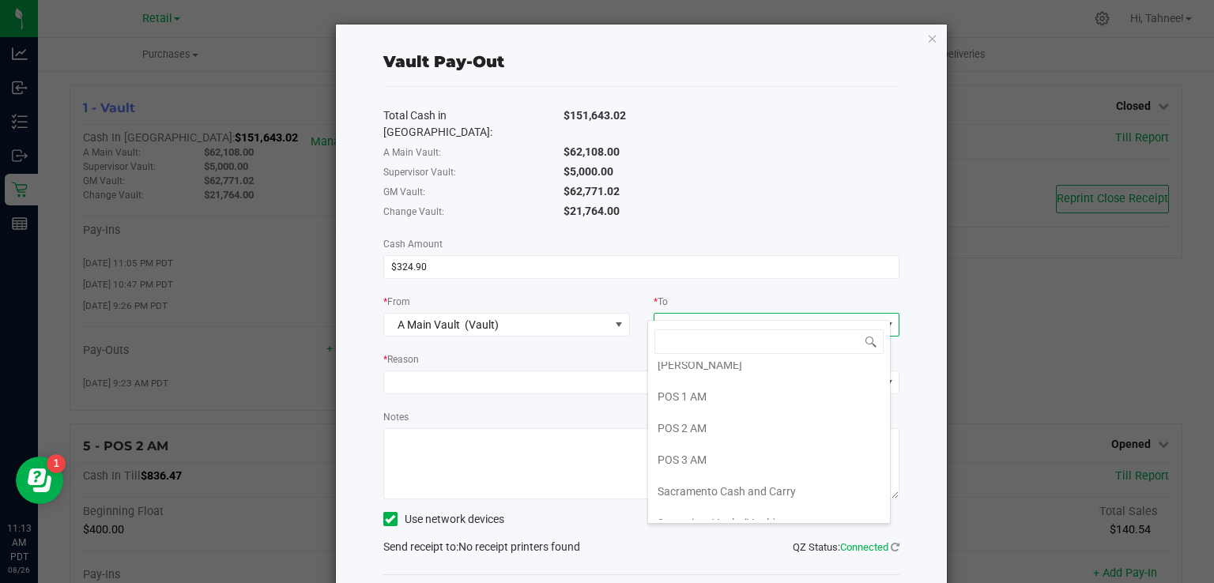
scroll to position [248, 0]
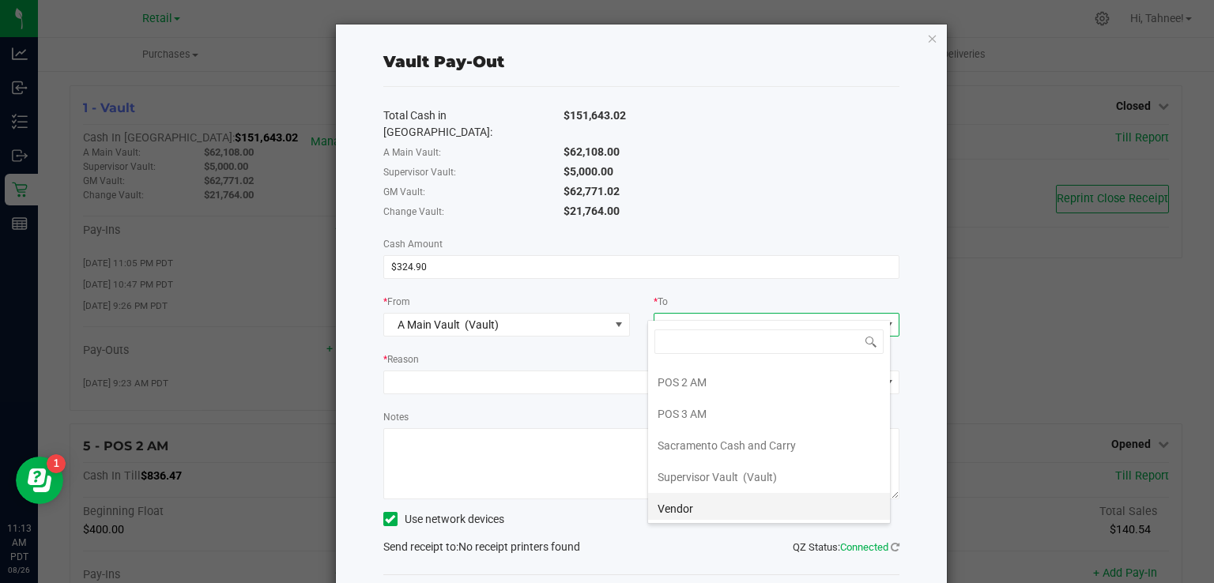
click at [702, 510] on li "Vendor" at bounding box center [769, 509] width 242 height 32
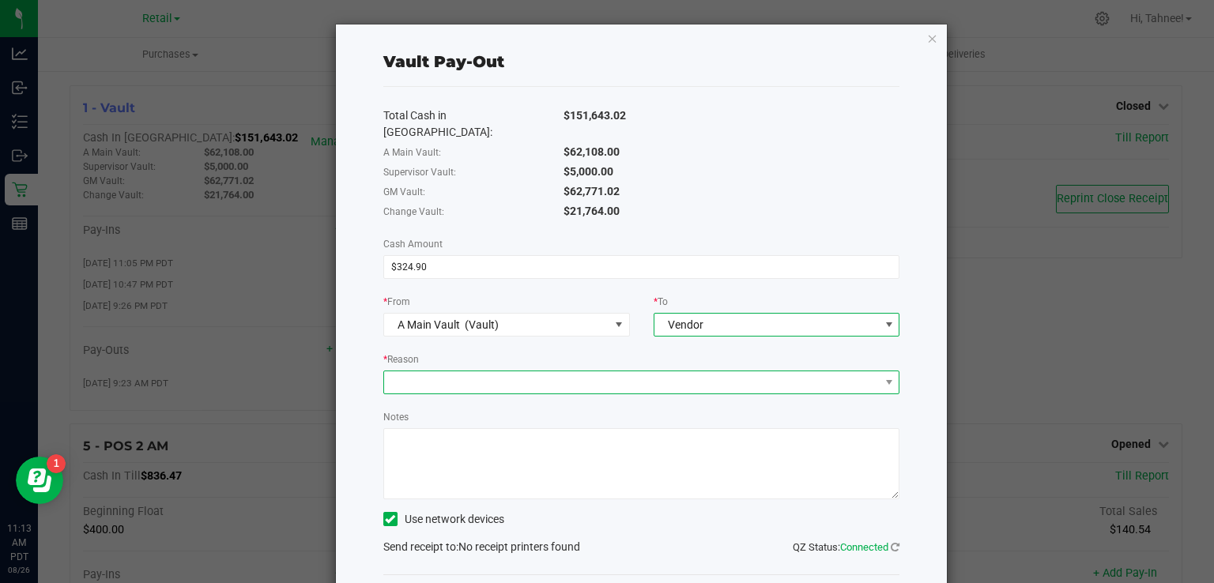
click at [598, 372] on span at bounding box center [632, 383] width 496 height 22
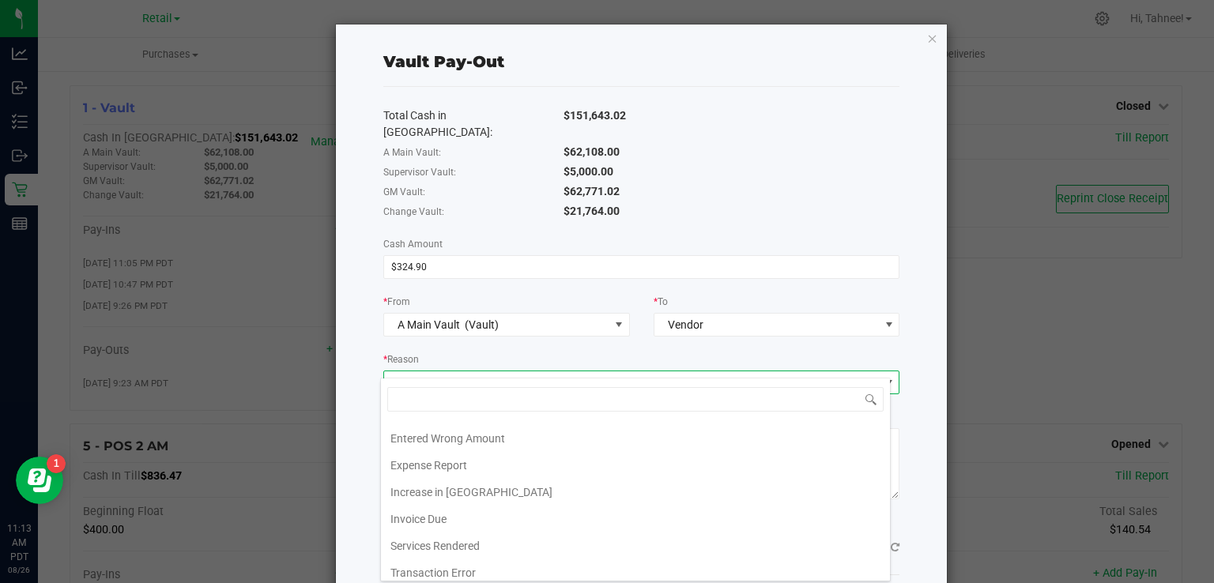
scroll to position [187, 0]
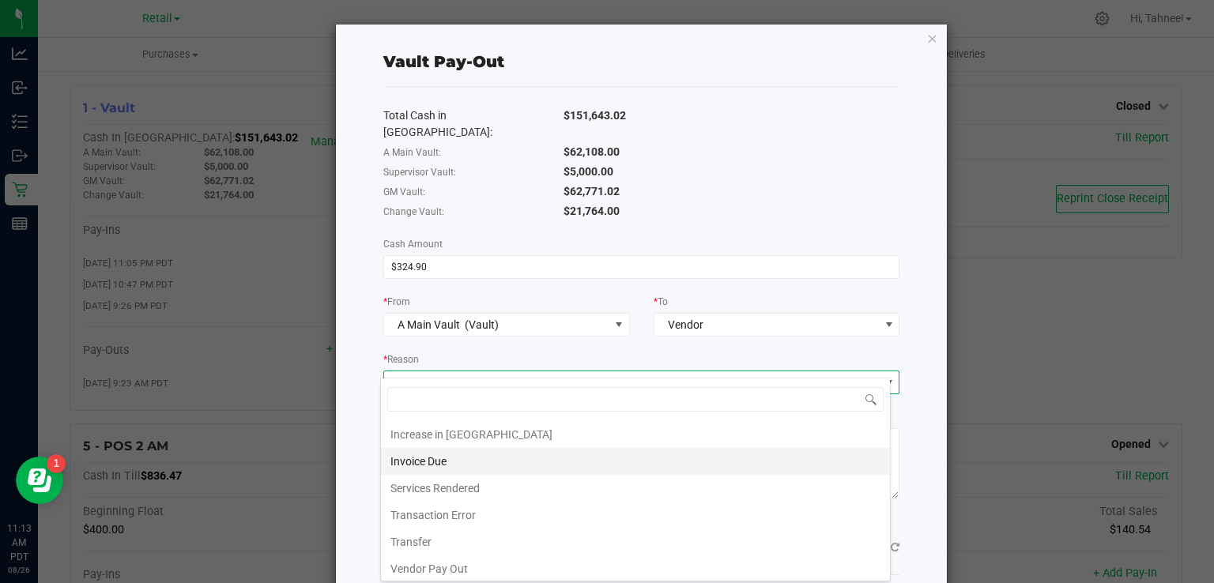
click at [436, 459] on li "Invoice Due" at bounding box center [635, 461] width 509 height 27
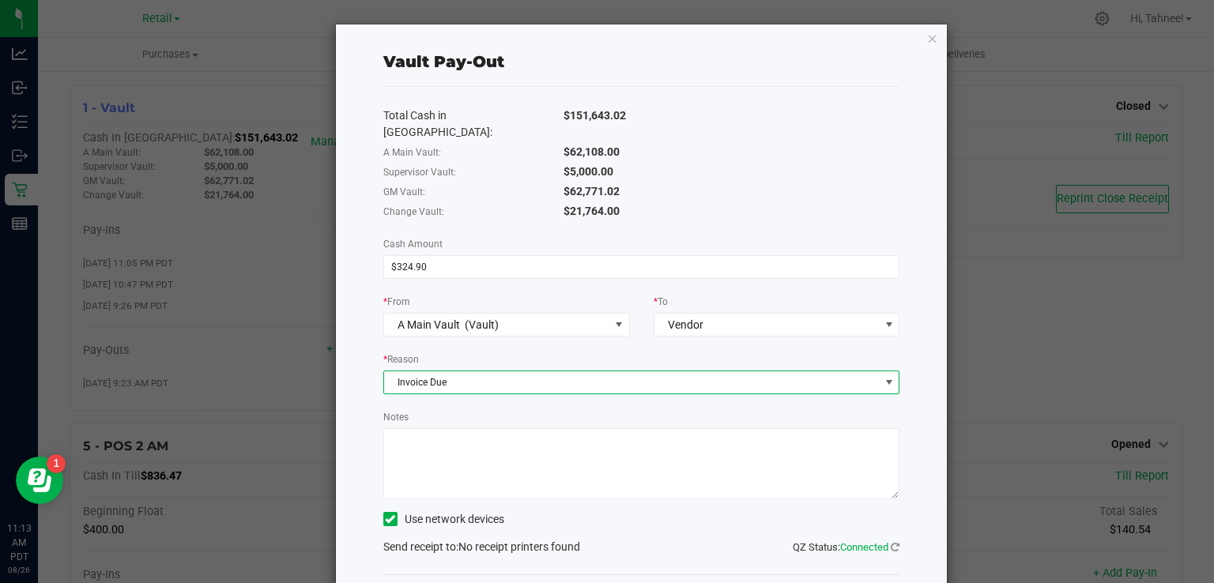
click at [581, 446] on textarea "Notes" at bounding box center [641, 463] width 517 height 71
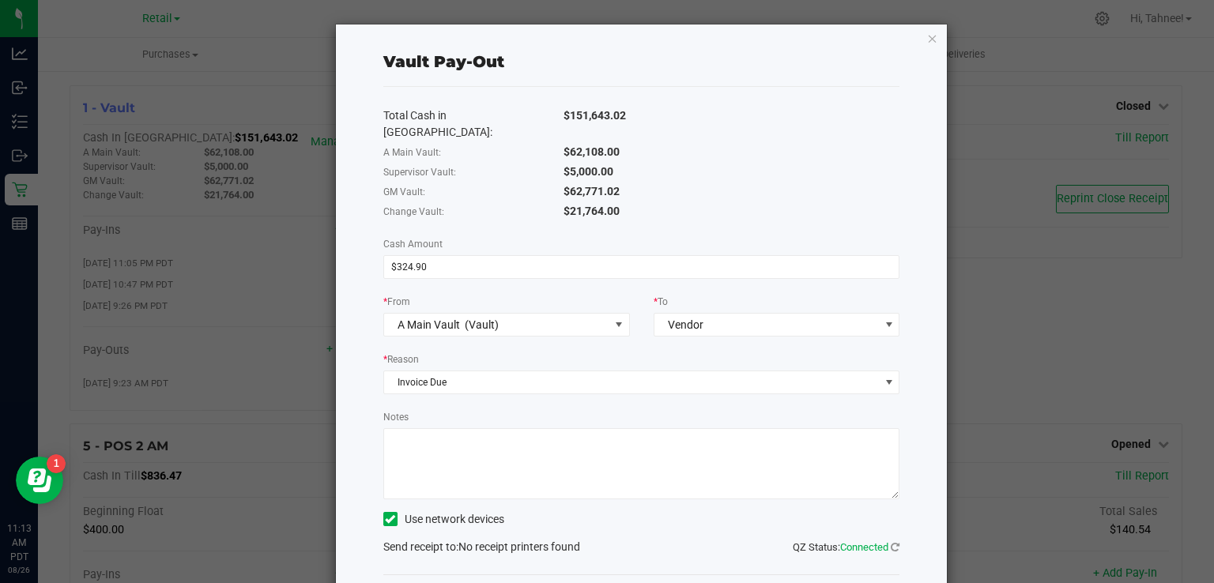
type textarea "i"
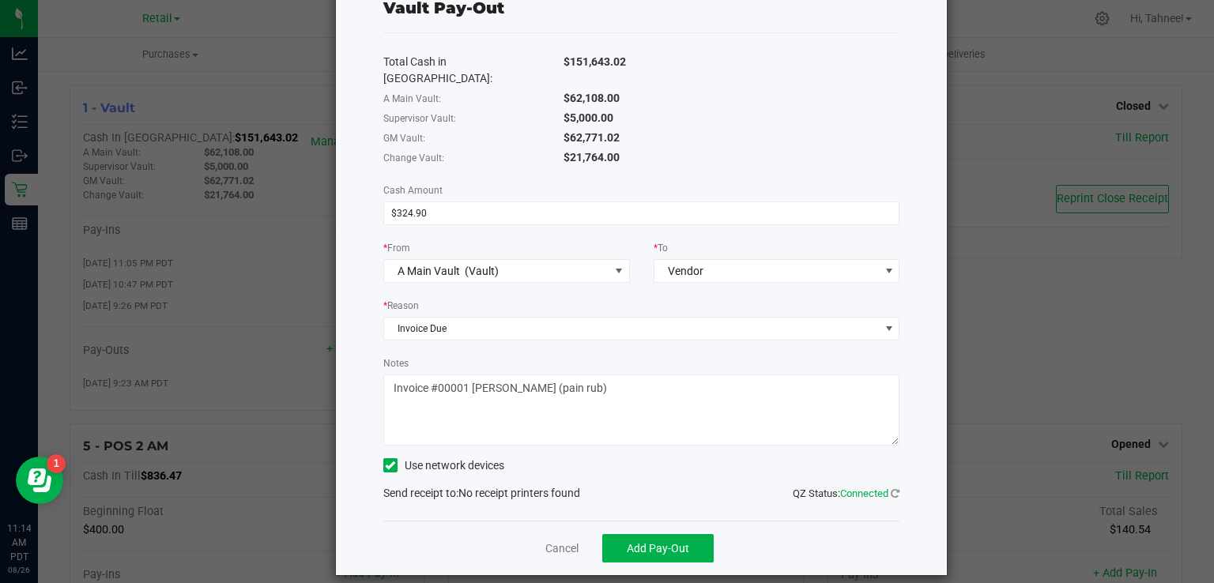
type textarea "Invoice #00001 [PERSON_NAME] (pain rub)"
click at [389, 466] on icon at bounding box center [390, 466] width 10 height 0
click at [0, 0] on input "Use network devices" at bounding box center [0, 0] width 0 height 0
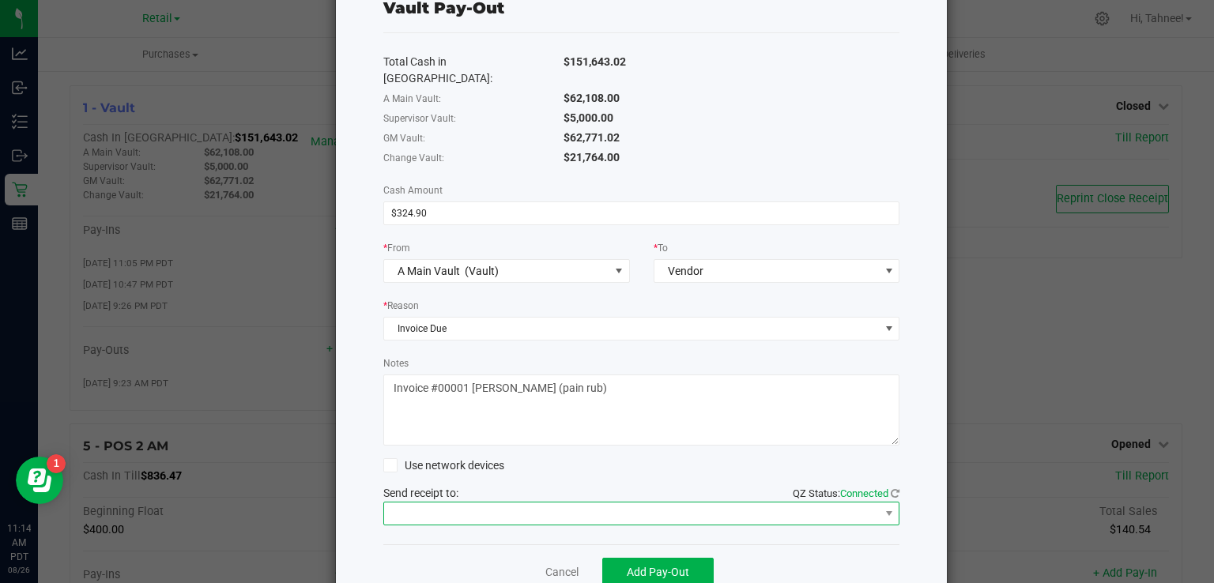
click at [515, 503] on span at bounding box center [632, 514] width 496 height 22
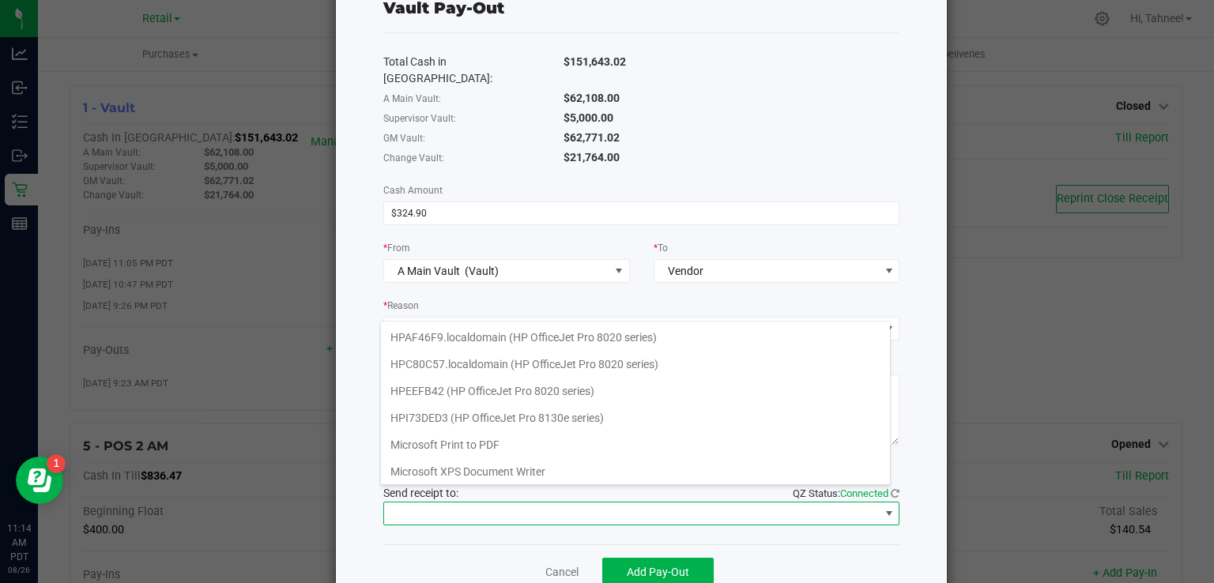
scroll to position [0, 0]
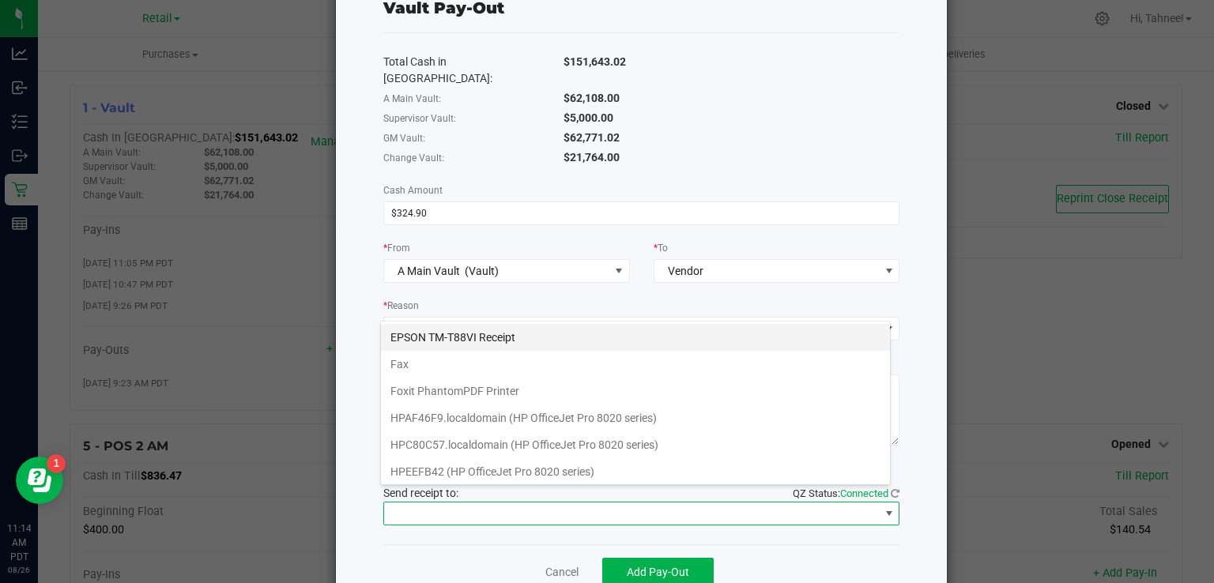
click at [528, 345] on Receipt "EPSON TM-T88VI Receipt" at bounding box center [635, 337] width 509 height 27
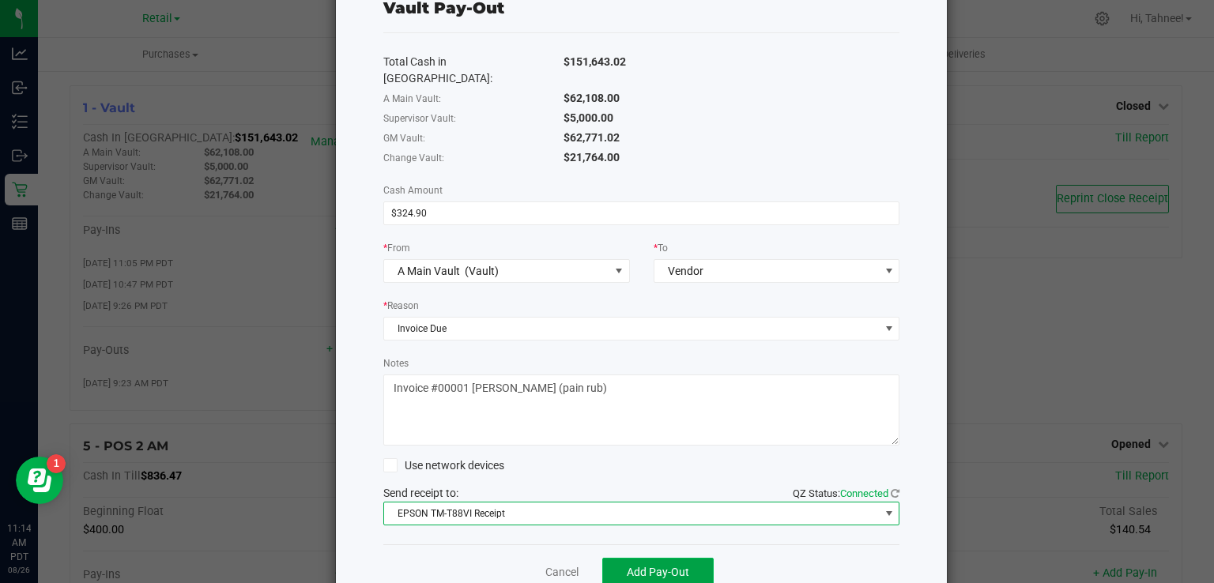
click at [668, 566] on span "Add Pay-Out" at bounding box center [658, 572] width 62 height 13
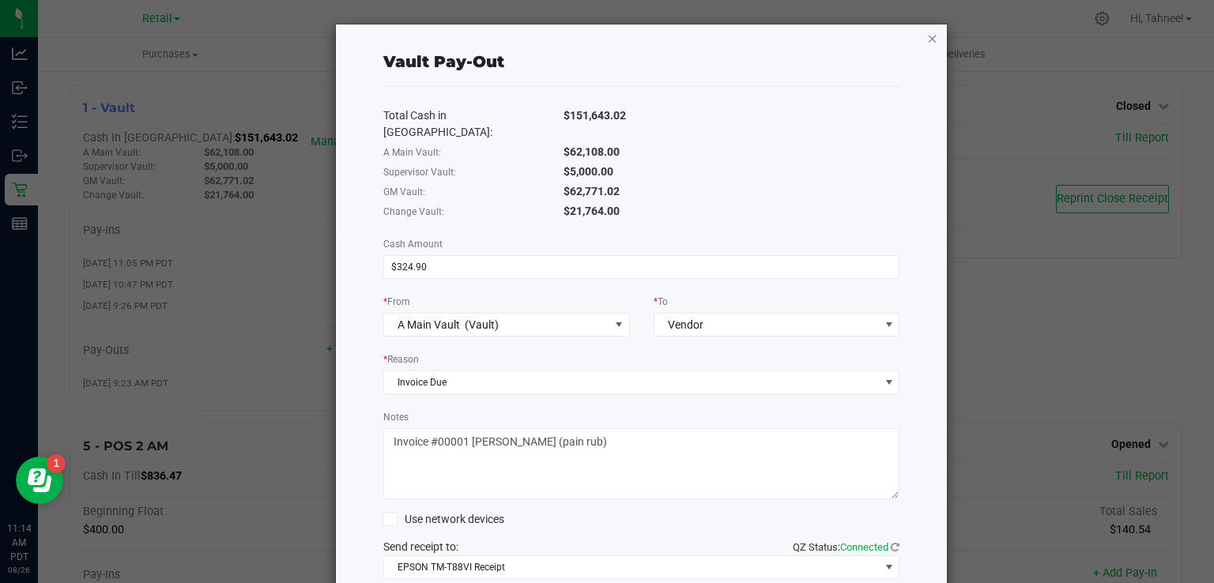
click at [927, 32] on icon "button" at bounding box center [932, 37] width 11 height 19
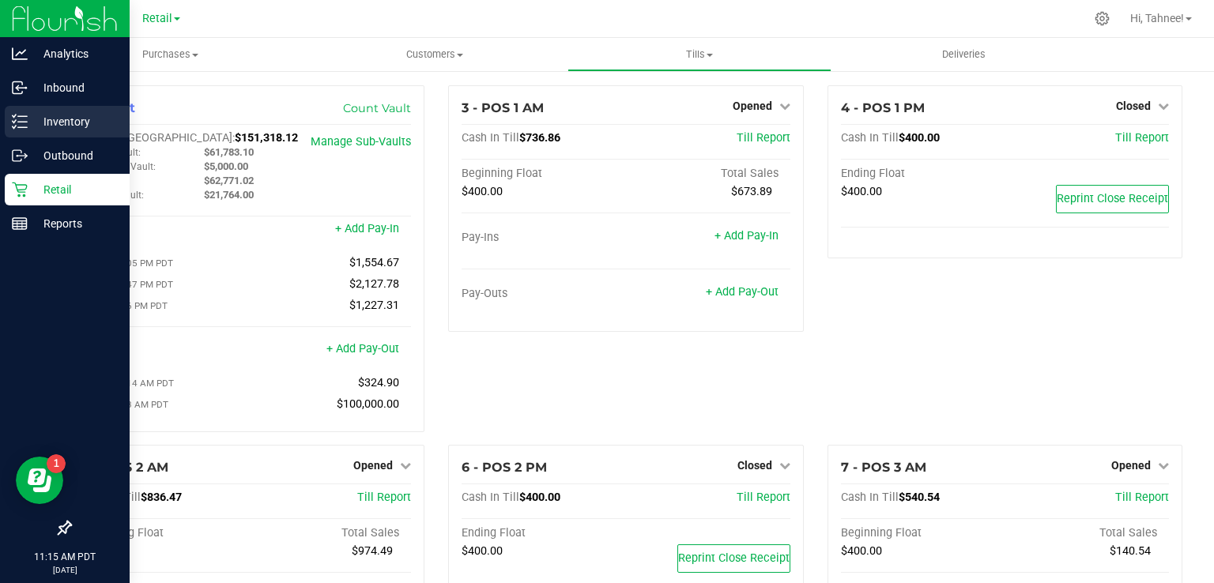
click at [22, 116] on line at bounding box center [22, 116] width 9 height 0
